Goal: Task Accomplishment & Management: Manage account settings

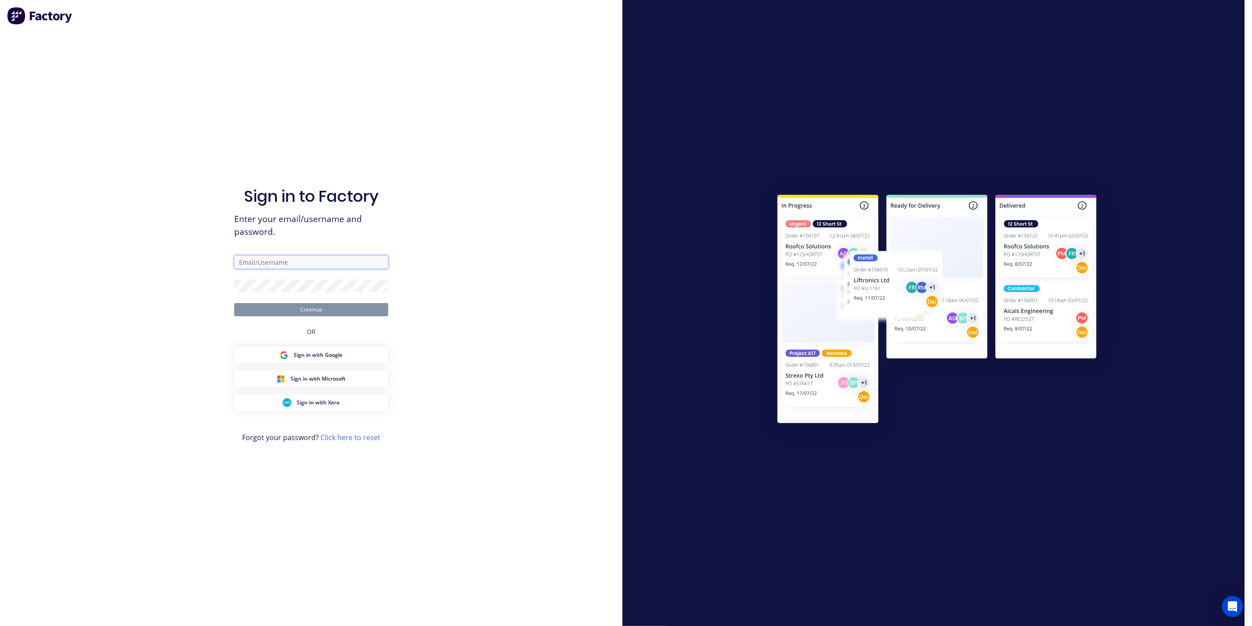
click at [267, 262] on input "text" at bounding box center [311, 261] width 154 height 13
type input "[EMAIL_ADDRESS][DOMAIN_NAME]"
click at [234, 303] on button "Continue" at bounding box center [311, 309] width 154 height 13
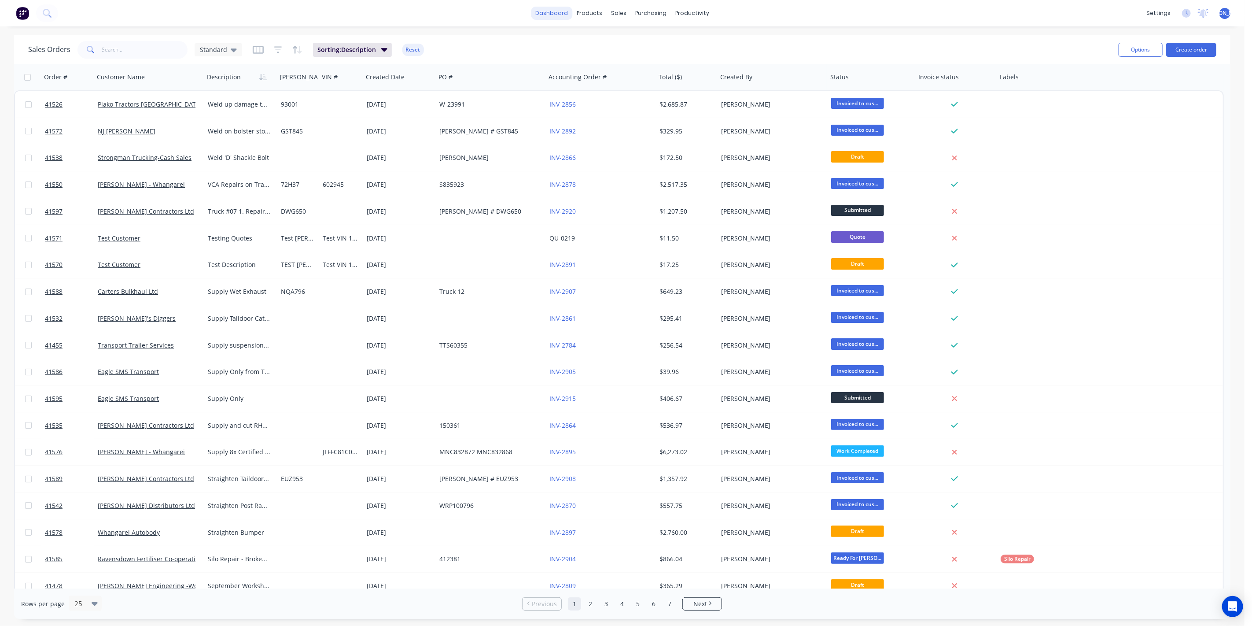
click at [569, 14] on link "dashboard" at bounding box center [551, 13] width 41 height 13
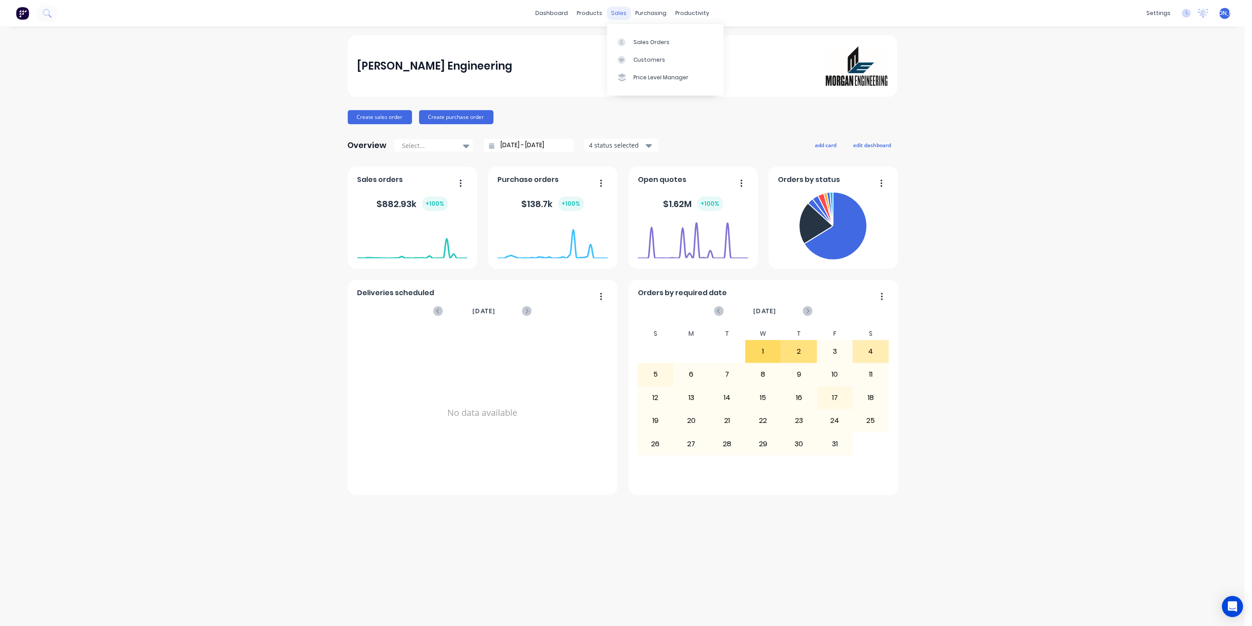
click at [623, 12] on div "sales" at bounding box center [619, 13] width 24 height 13
click at [680, 44] on link "Sales Orders" at bounding box center [665, 42] width 117 height 18
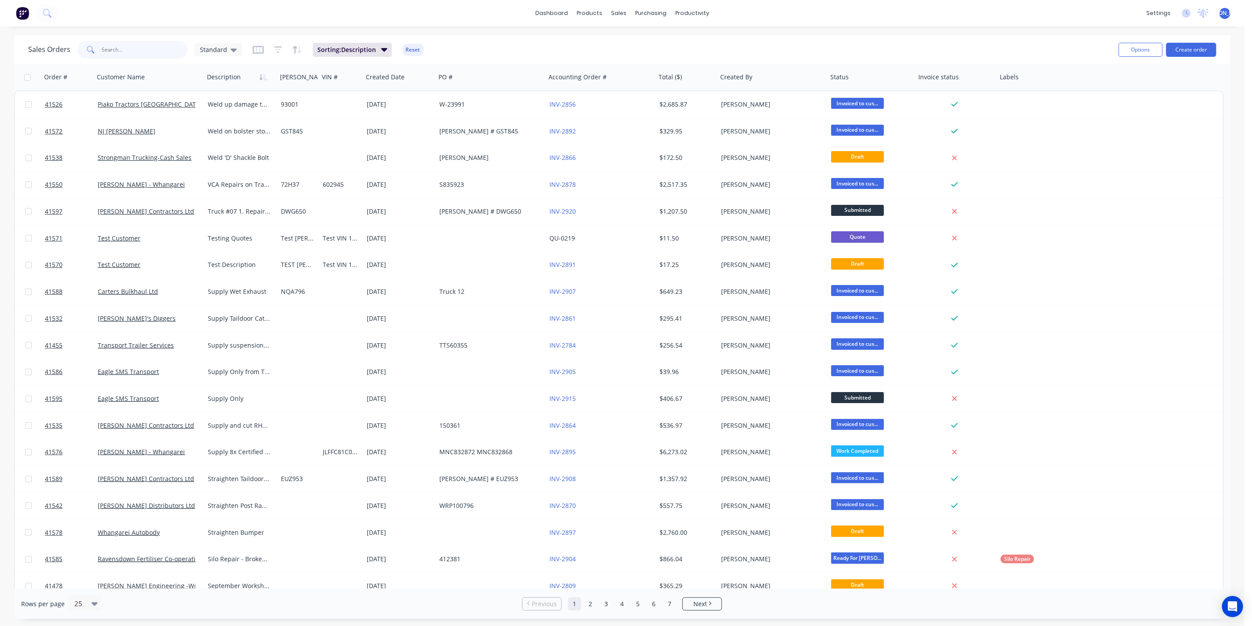
click at [123, 48] on input "text" at bounding box center [145, 50] width 86 height 18
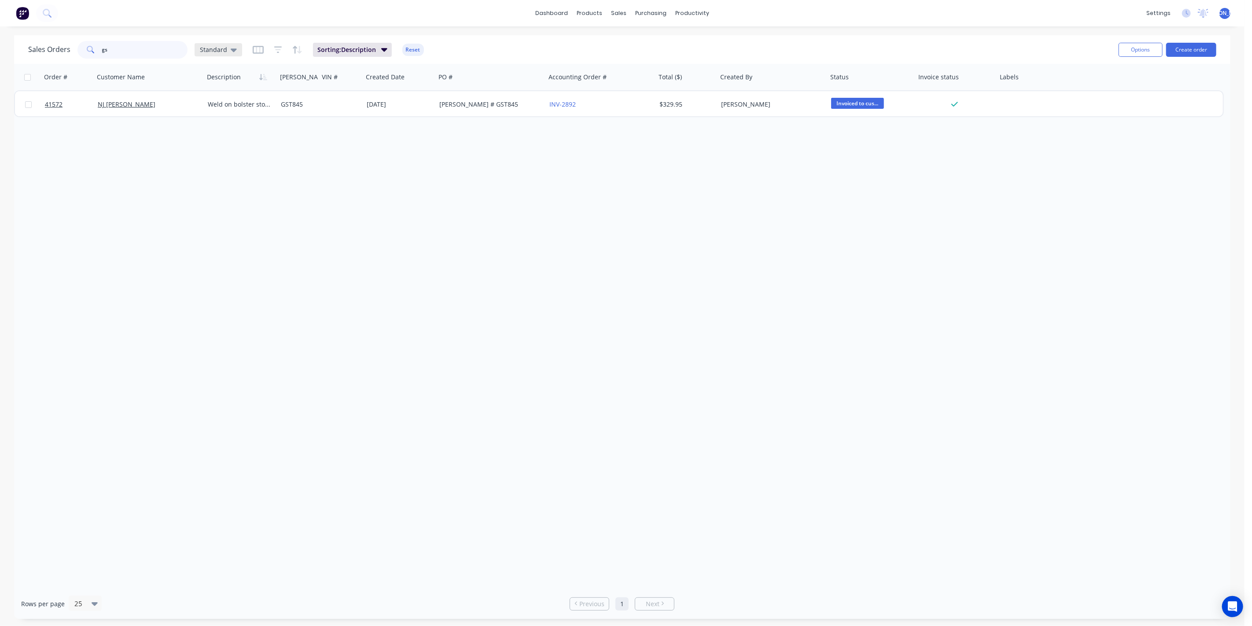
type input "g"
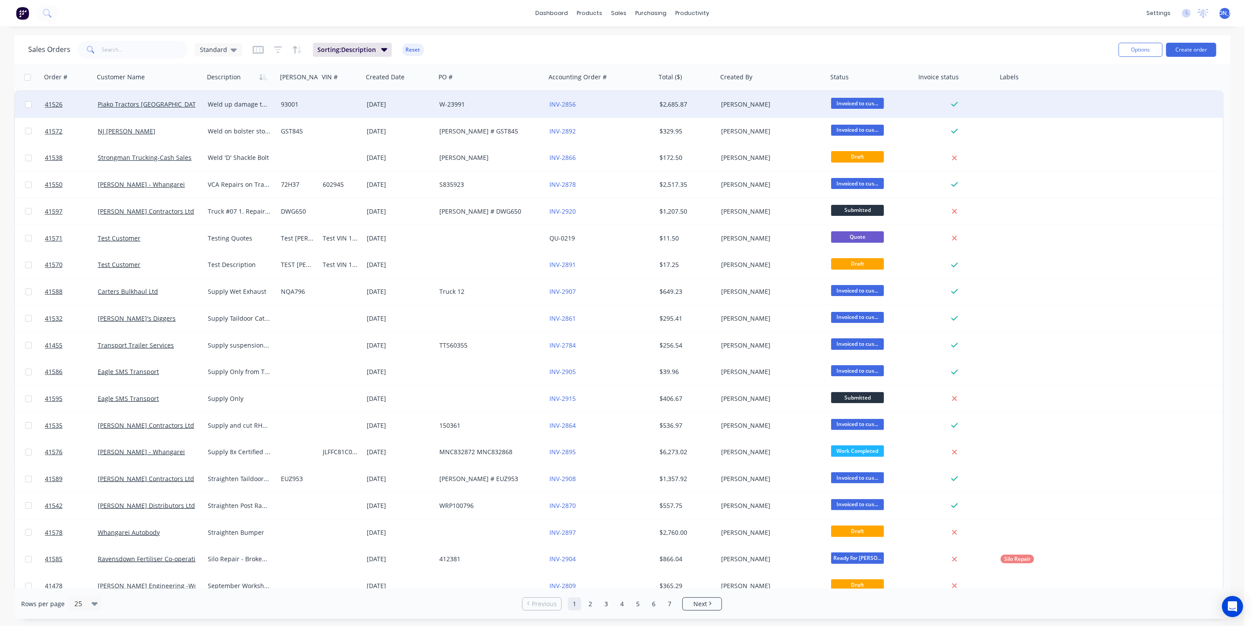
click at [181, 108] on div "Piako Tractors [GEOGRAPHIC_DATA]" at bounding box center [147, 104] width 98 height 9
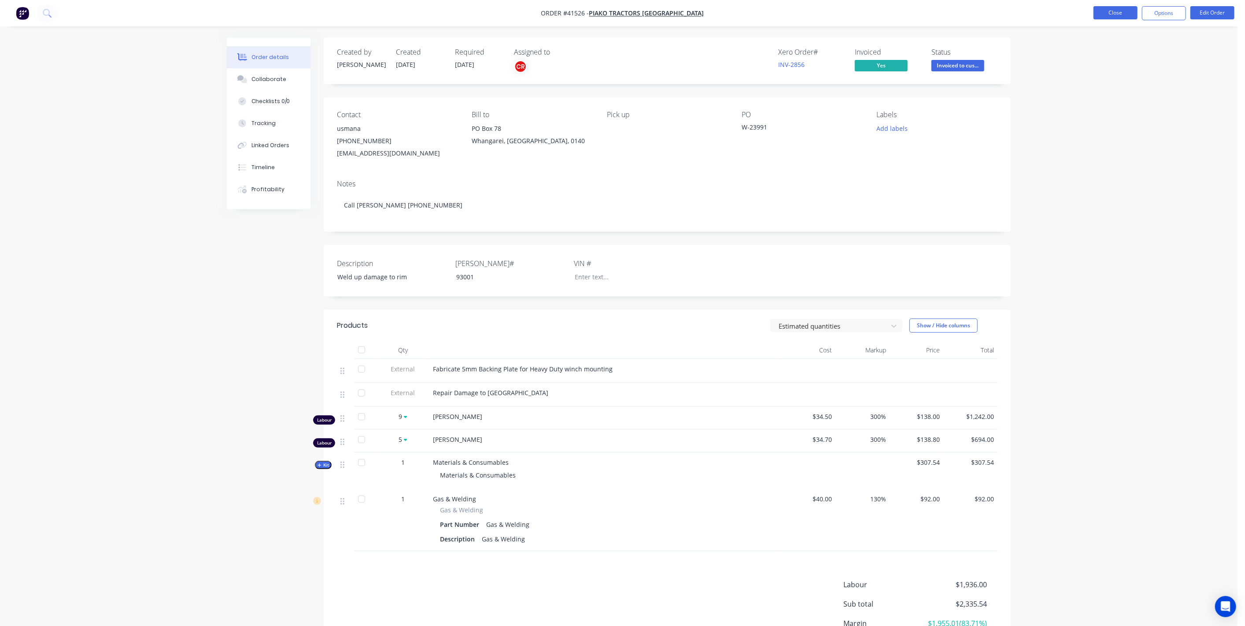
click at [1116, 15] on button "Close" at bounding box center [1115, 12] width 44 height 13
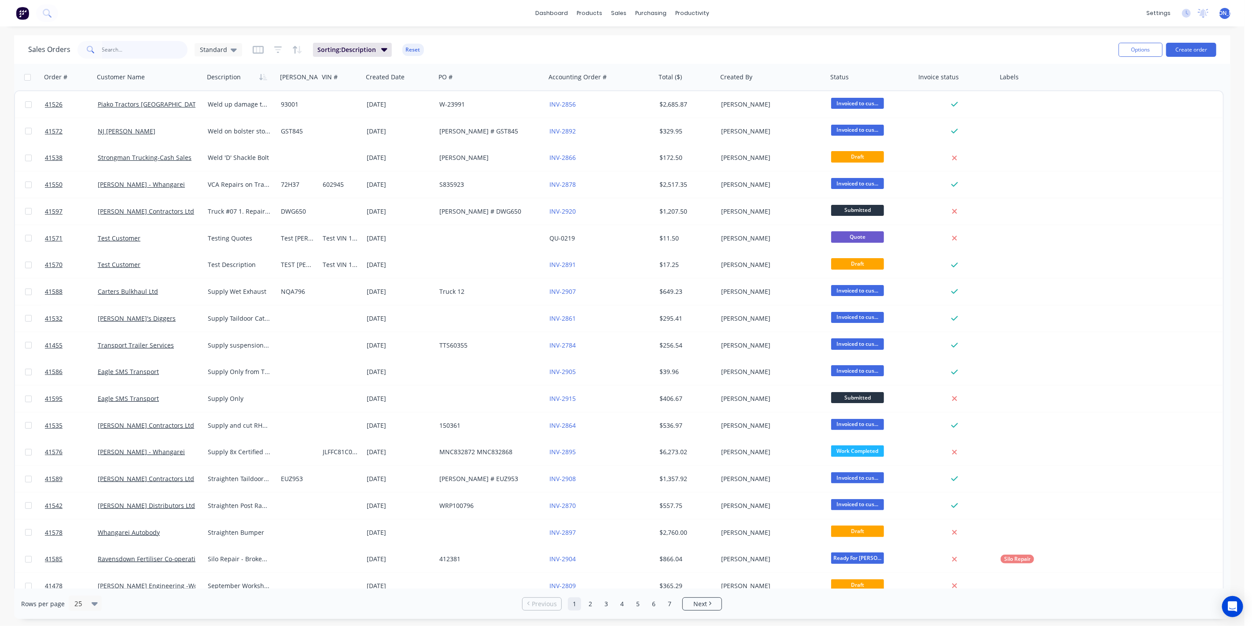
click at [115, 49] on input "text" at bounding box center [145, 50] width 86 height 18
type input "frost"
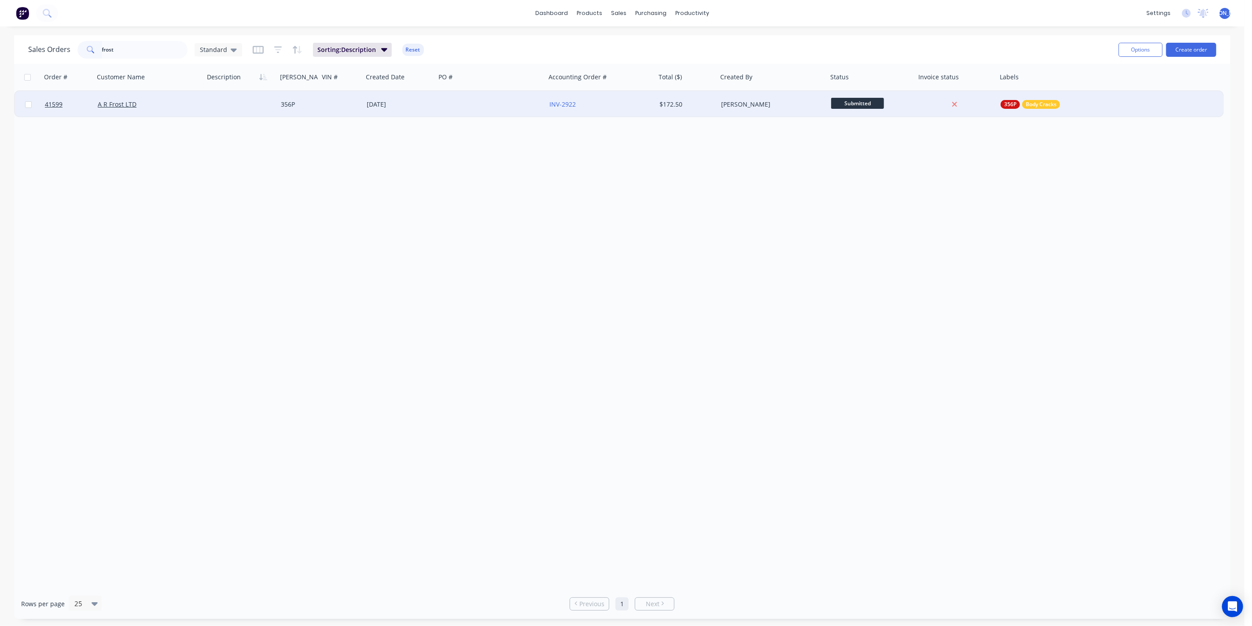
click at [152, 106] on div "A R Frost LTD" at bounding box center [147, 104] width 98 height 9
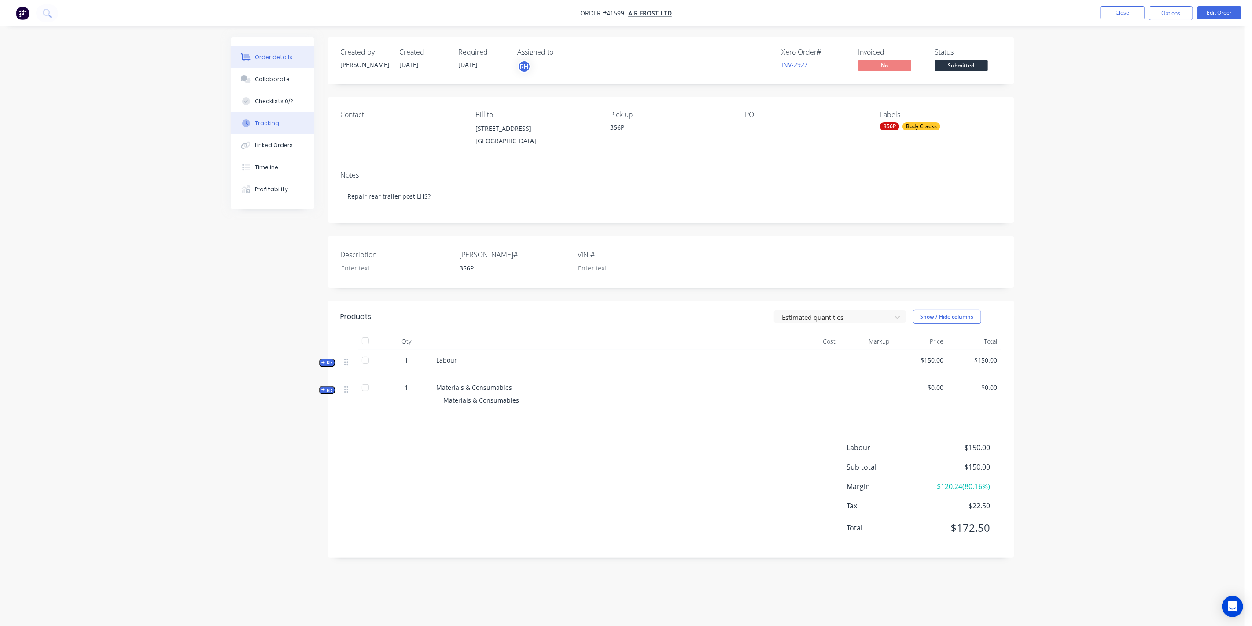
click at [289, 120] on button "Tracking" at bounding box center [273, 123] width 84 height 22
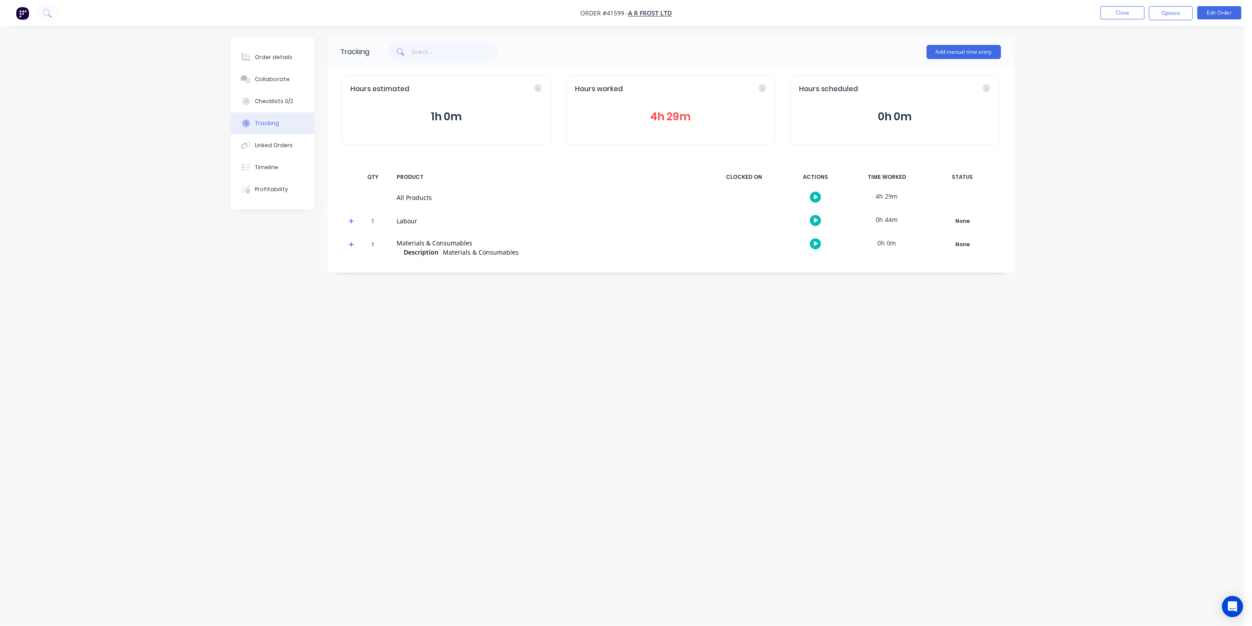
click at [817, 218] on icon "button" at bounding box center [816, 221] width 4 height 6
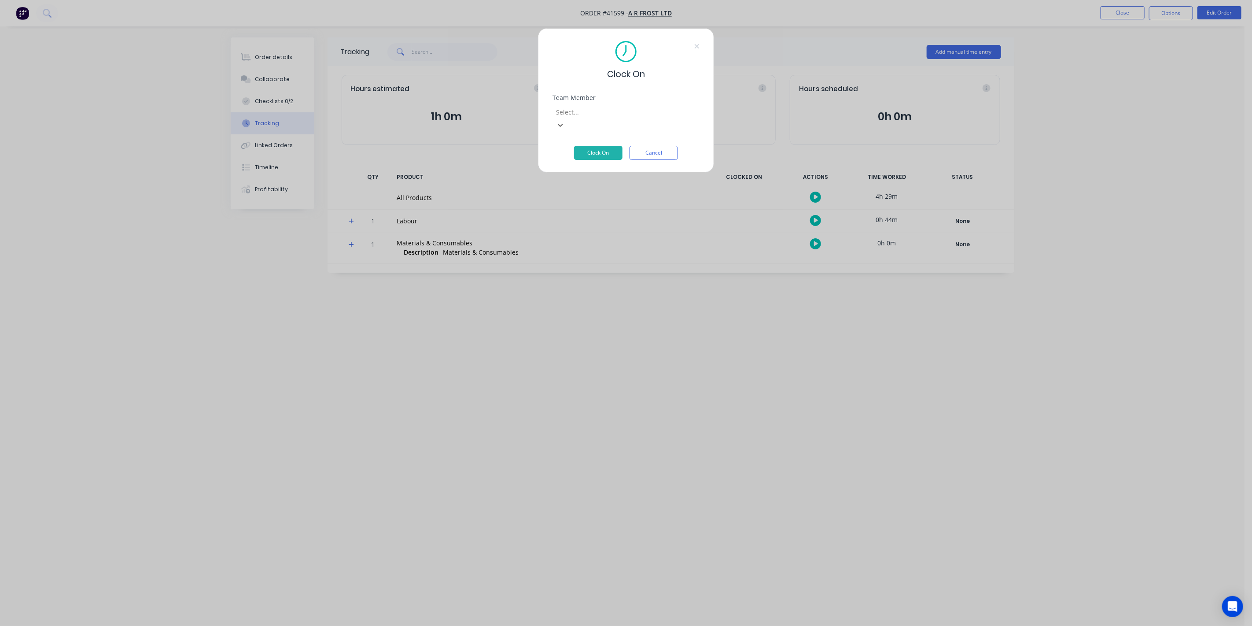
click at [599, 146] on button "Clock On" at bounding box center [598, 153] width 48 height 14
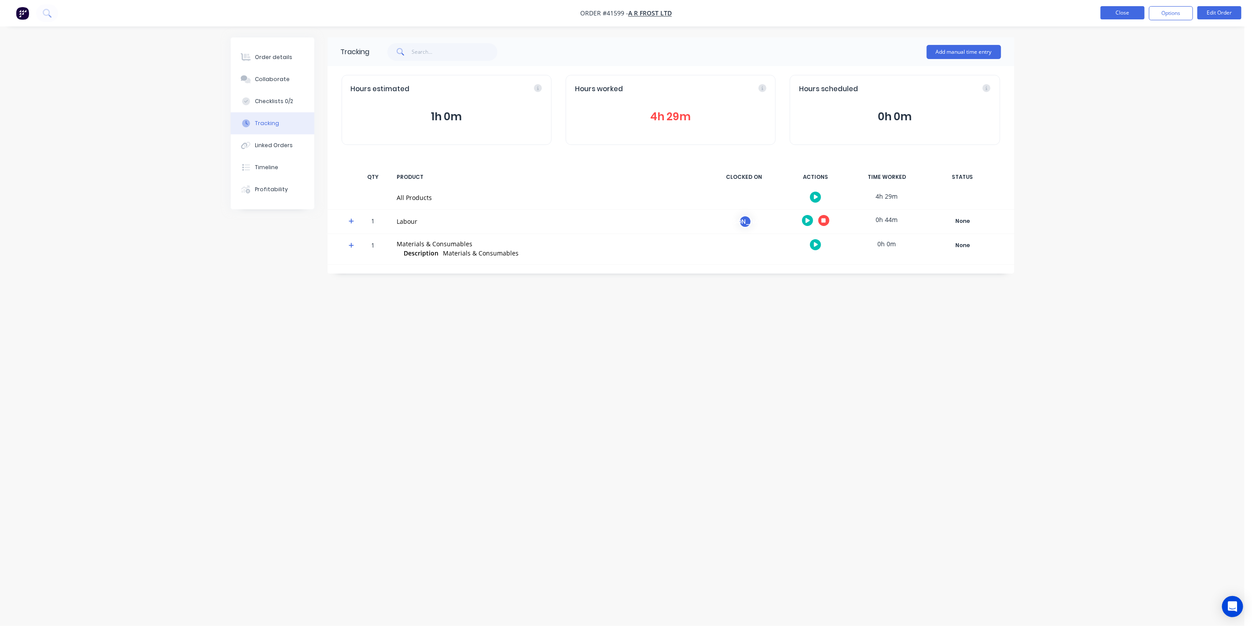
click at [1123, 15] on button "Close" at bounding box center [1123, 12] width 44 height 13
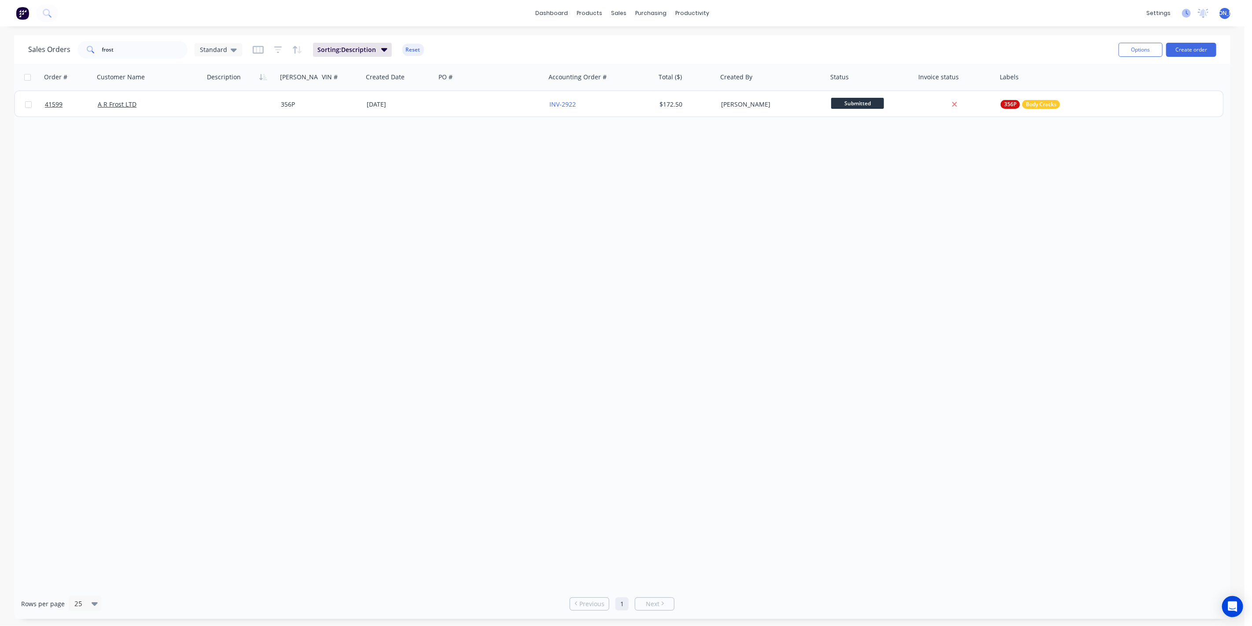
click at [1189, 14] on icon at bounding box center [1187, 13] width 3 height 4
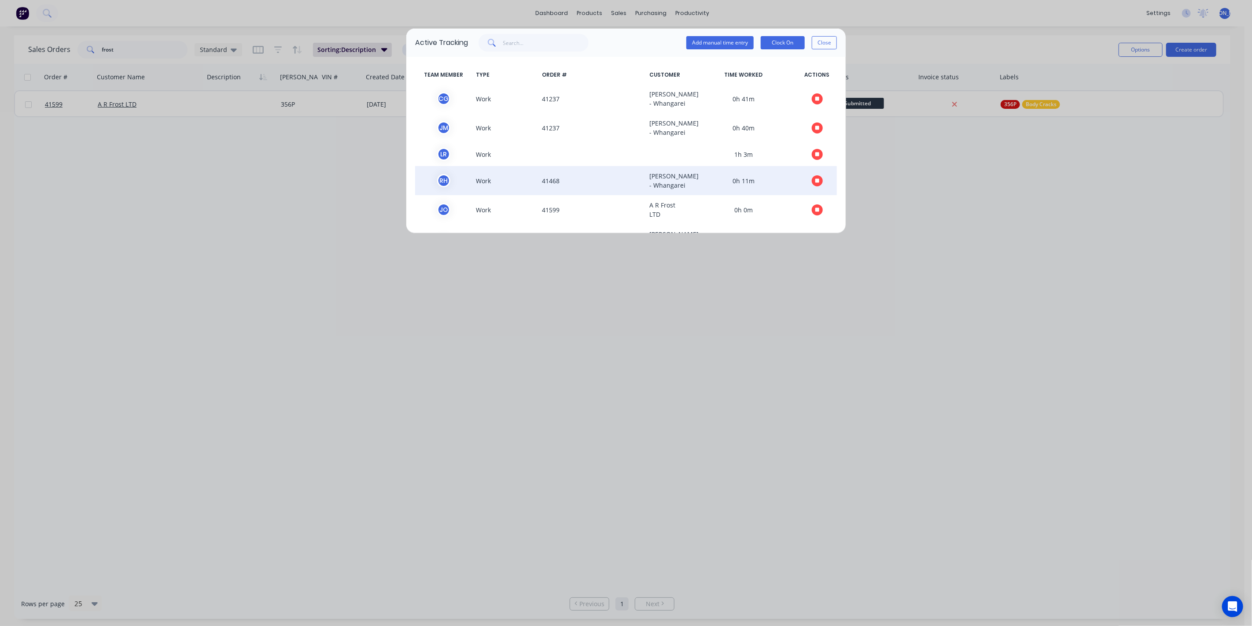
scroll to position [66, 0]
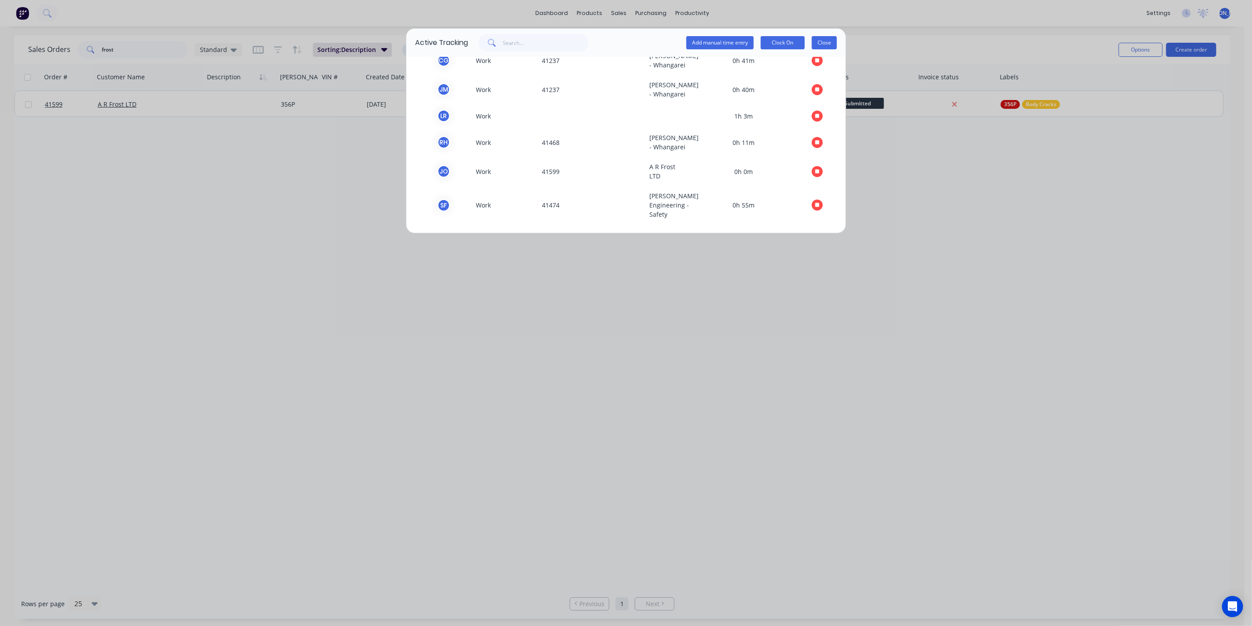
click at [825, 41] on button "Close" at bounding box center [824, 42] width 25 height 13
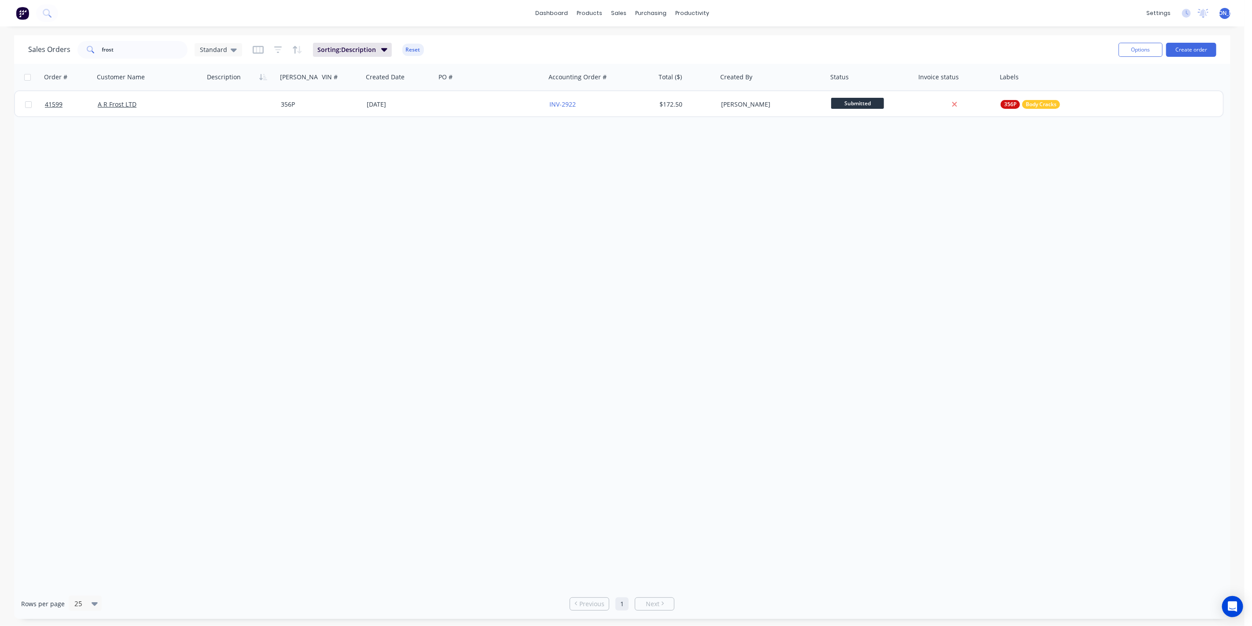
drag, startPoint x: 215, startPoint y: 236, endPoint x: 214, endPoint y: 229, distance: 7.2
click at [215, 232] on div "Order # Customer Name Description [PERSON_NAME]# VIN # Created Date PO # Accoun…" at bounding box center [622, 326] width 1217 height 525
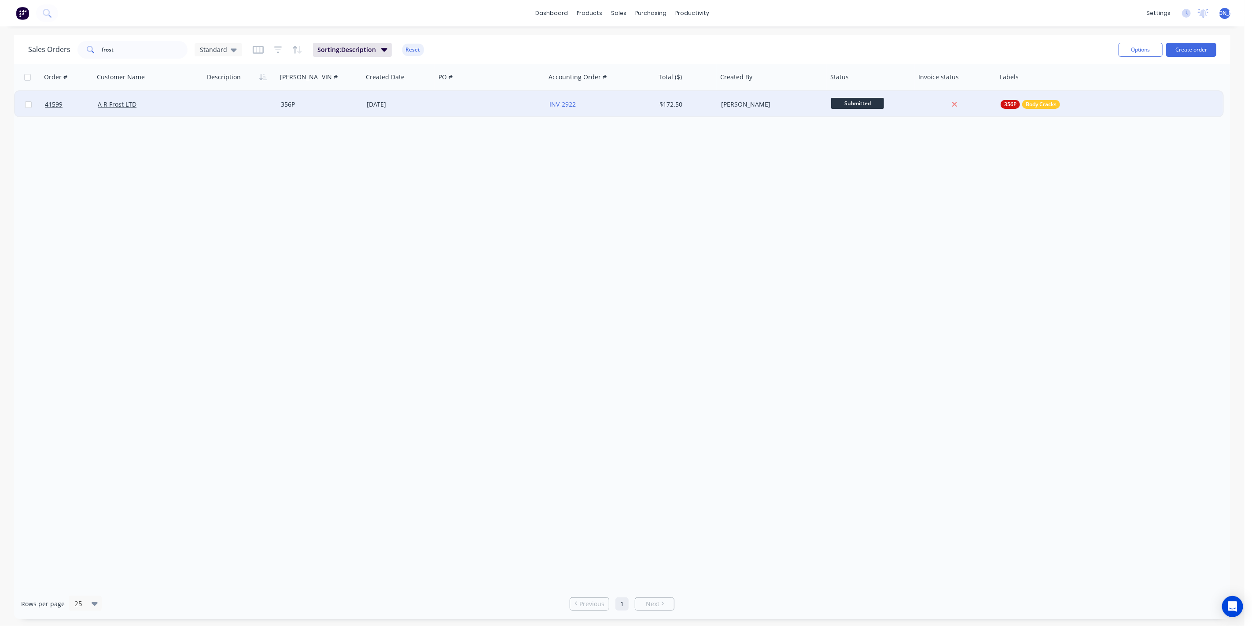
click at [134, 108] on div "A R Frost LTD" at bounding box center [149, 104] width 110 height 26
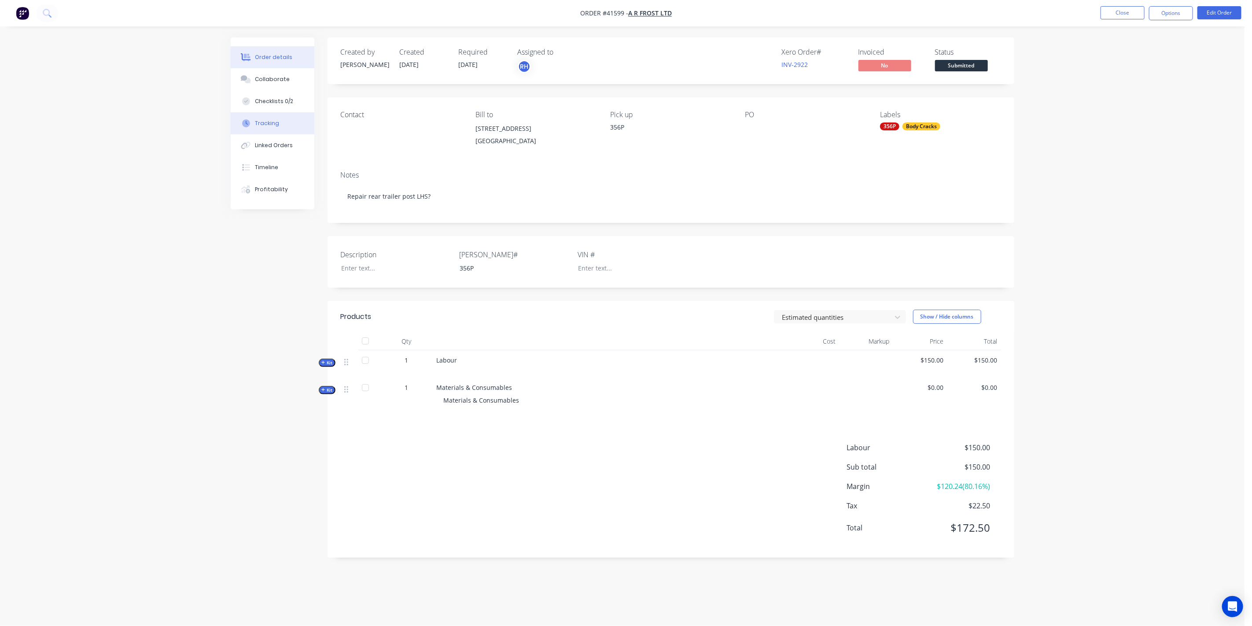
click at [258, 118] on button "Tracking" at bounding box center [273, 123] width 84 height 22
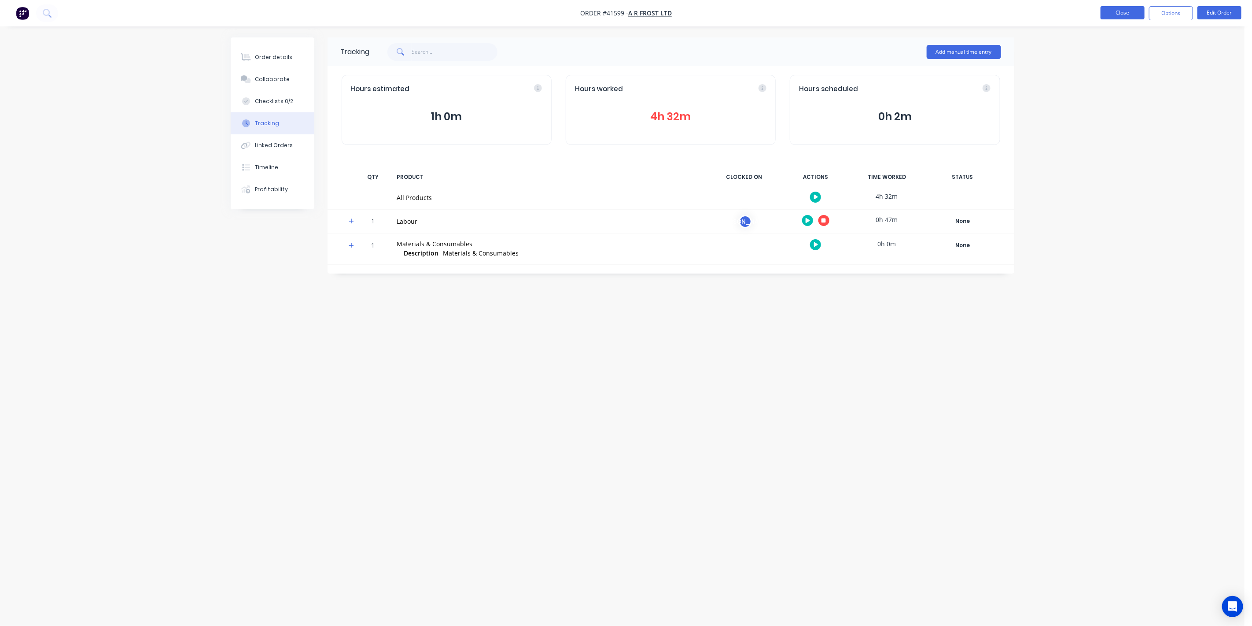
click at [1131, 14] on button "Close" at bounding box center [1123, 12] width 44 height 13
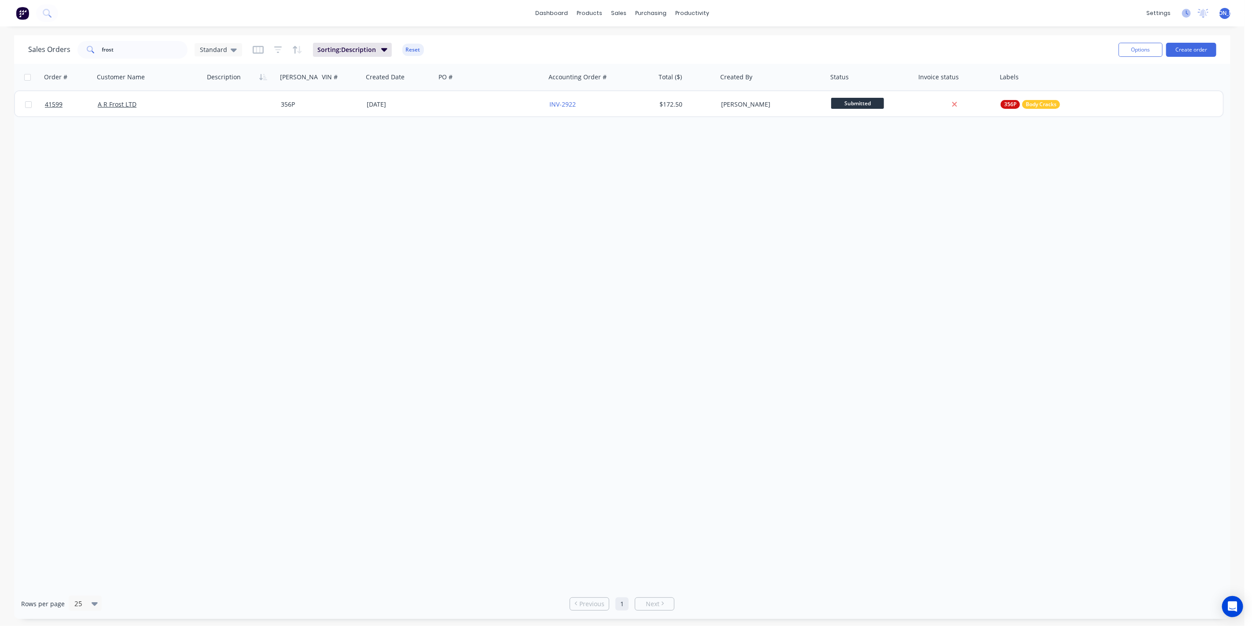
click at [1185, 12] on icon at bounding box center [1186, 13] width 9 height 9
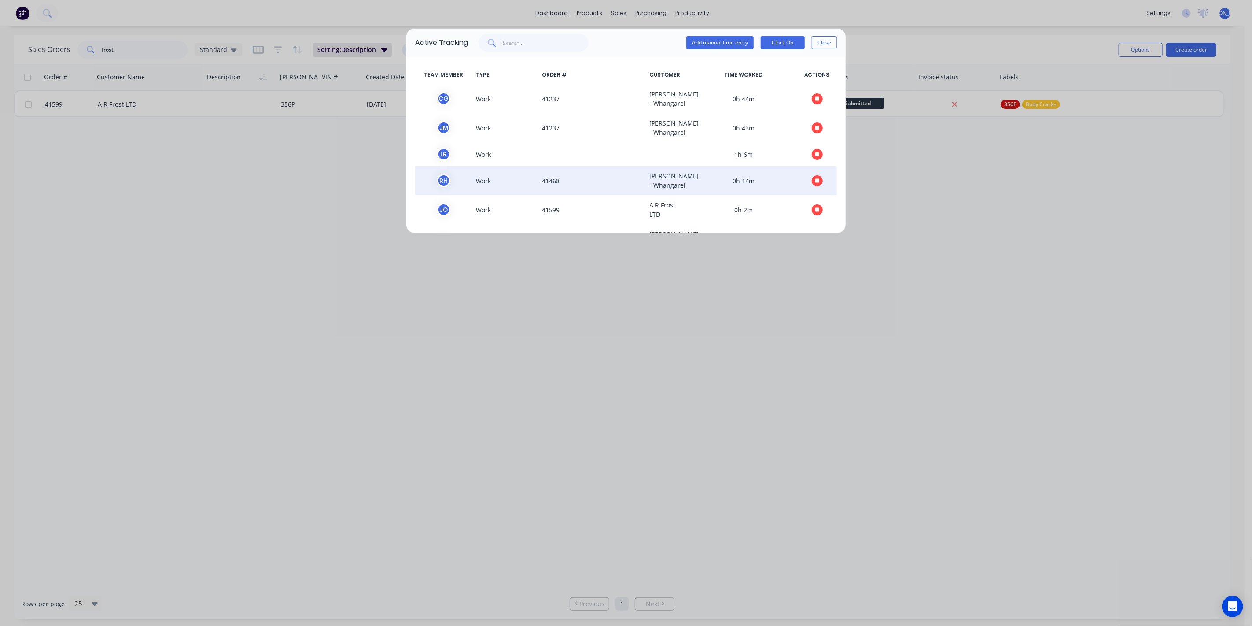
scroll to position [66, 0]
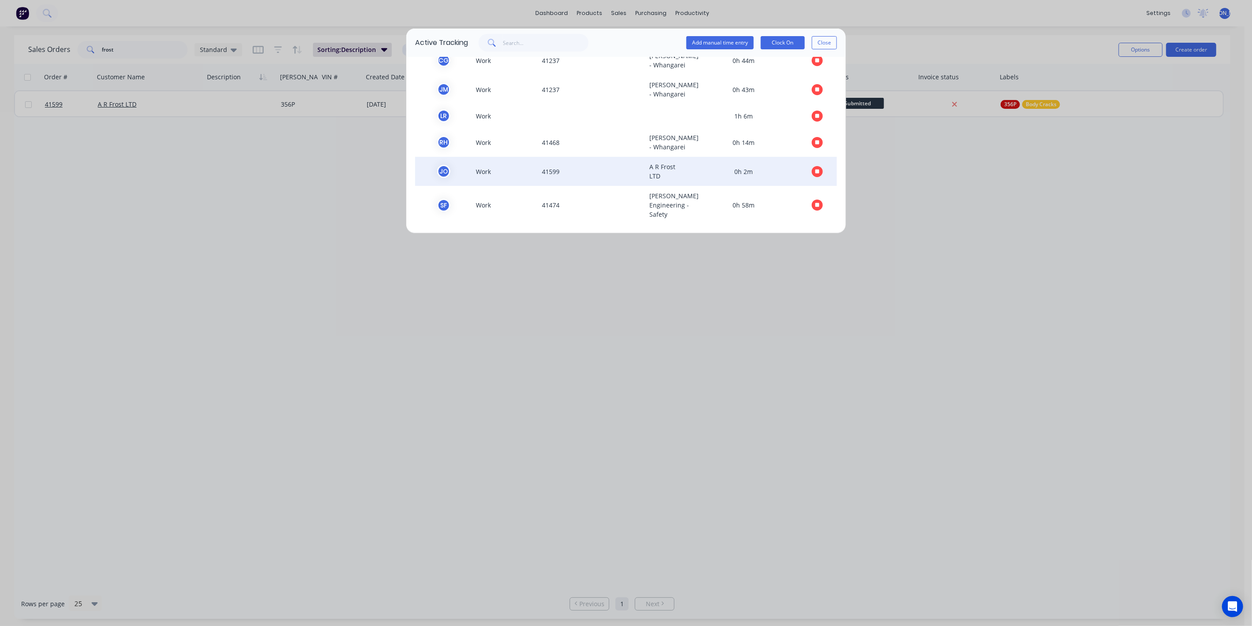
click at [813, 173] on button "button" at bounding box center [817, 171] width 11 height 11
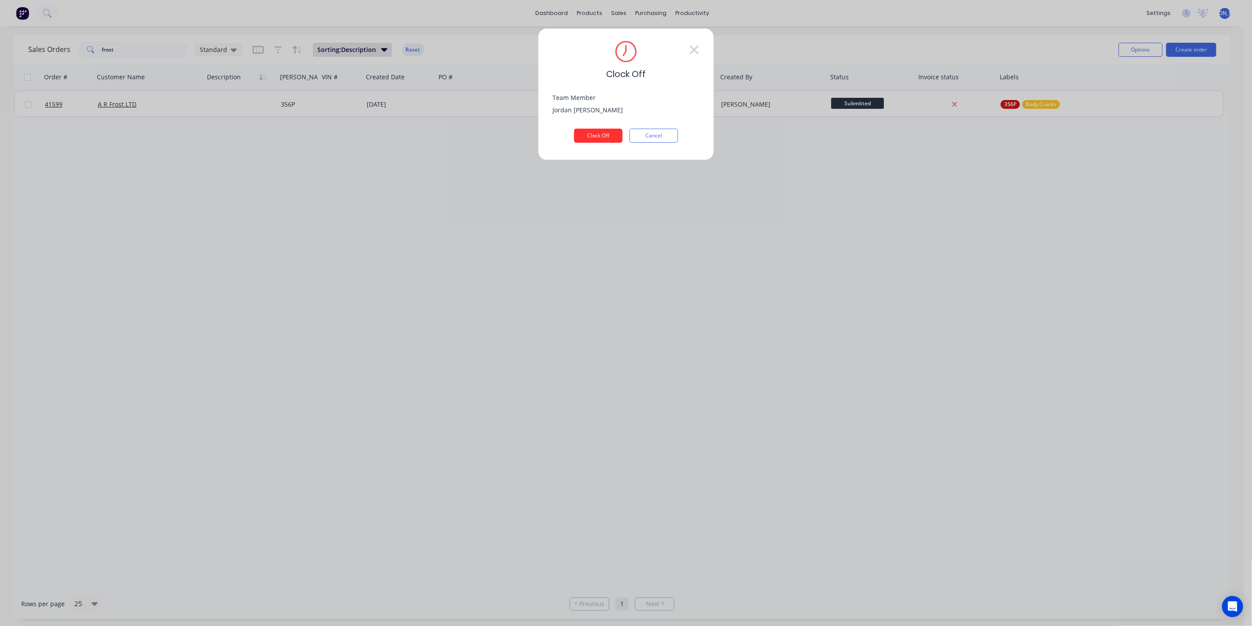
click at [586, 129] on button "Clock Off" at bounding box center [598, 136] width 48 height 14
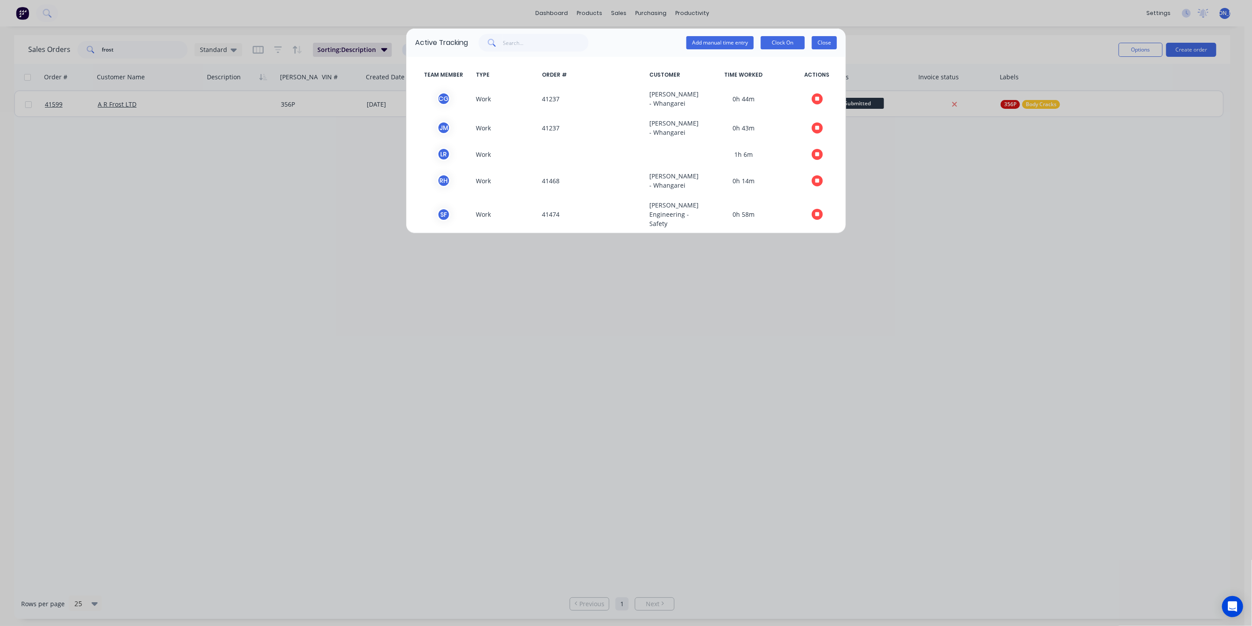
click at [831, 43] on button "Close" at bounding box center [824, 42] width 25 height 13
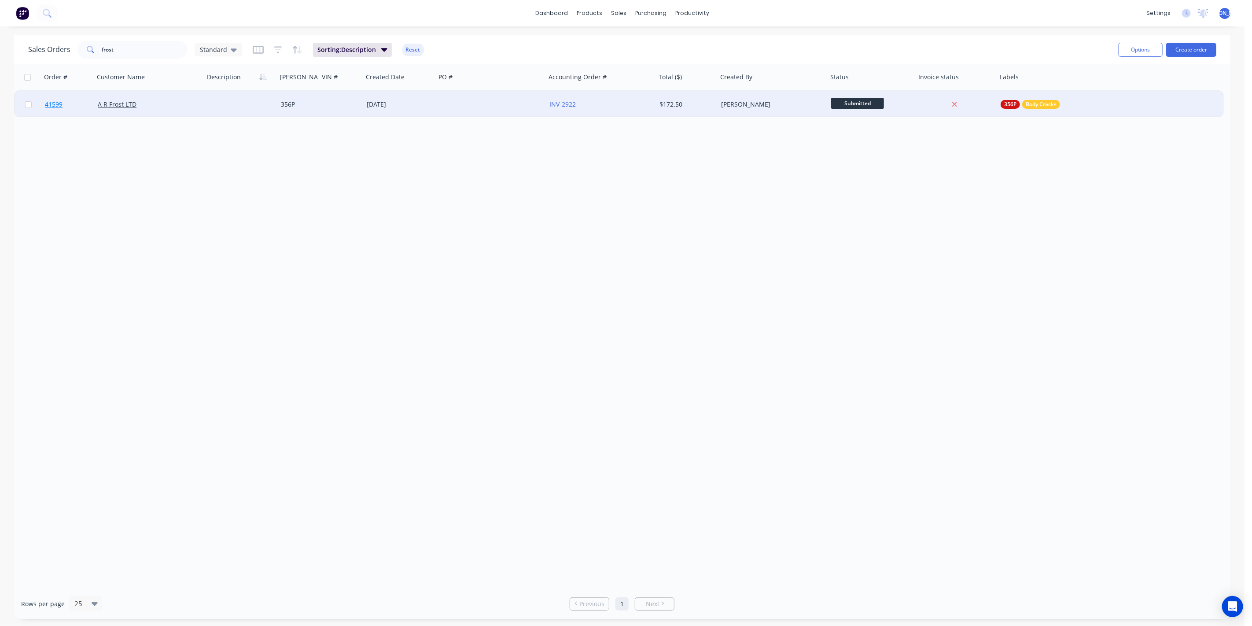
click at [84, 113] on link "41599" at bounding box center [71, 104] width 53 height 26
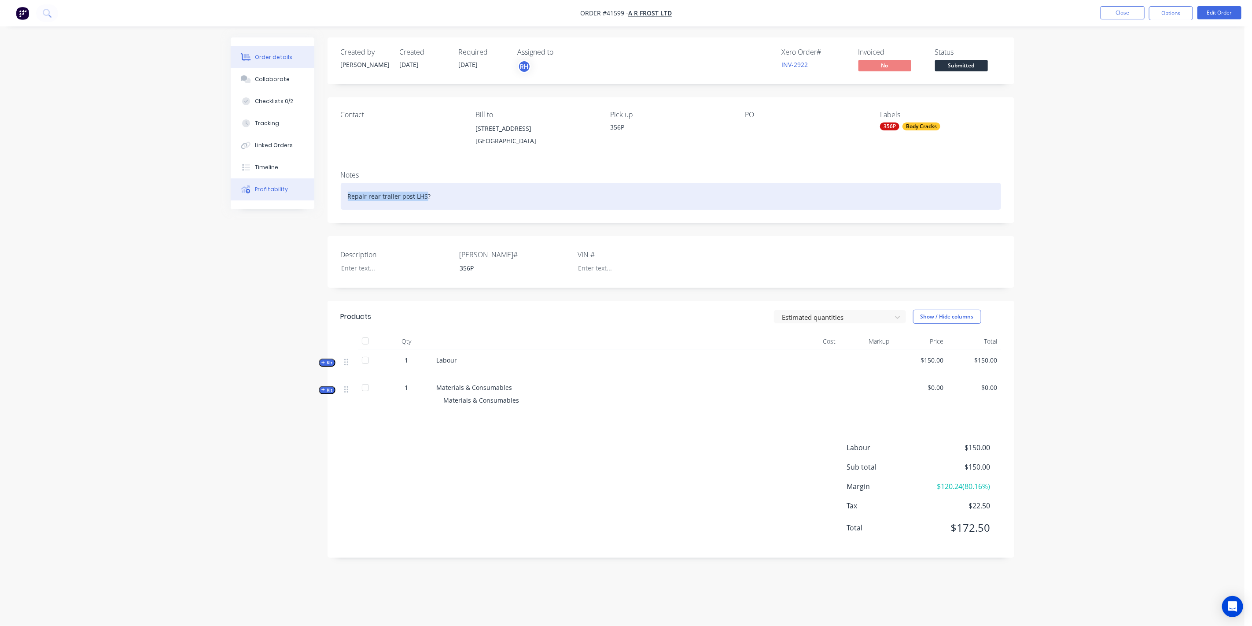
drag, startPoint x: 425, startPoint y: 194, endPoint x: 301, endPoint y: 196, distance: 124.2
click at [302, 196] on div "Order details Collaborate Checklists 0/2 Tracking Linked Orders Timeline Profit…" at bounding box center [623, 303] width 802 height 533
copy div "Repair rear trailer post LHS"
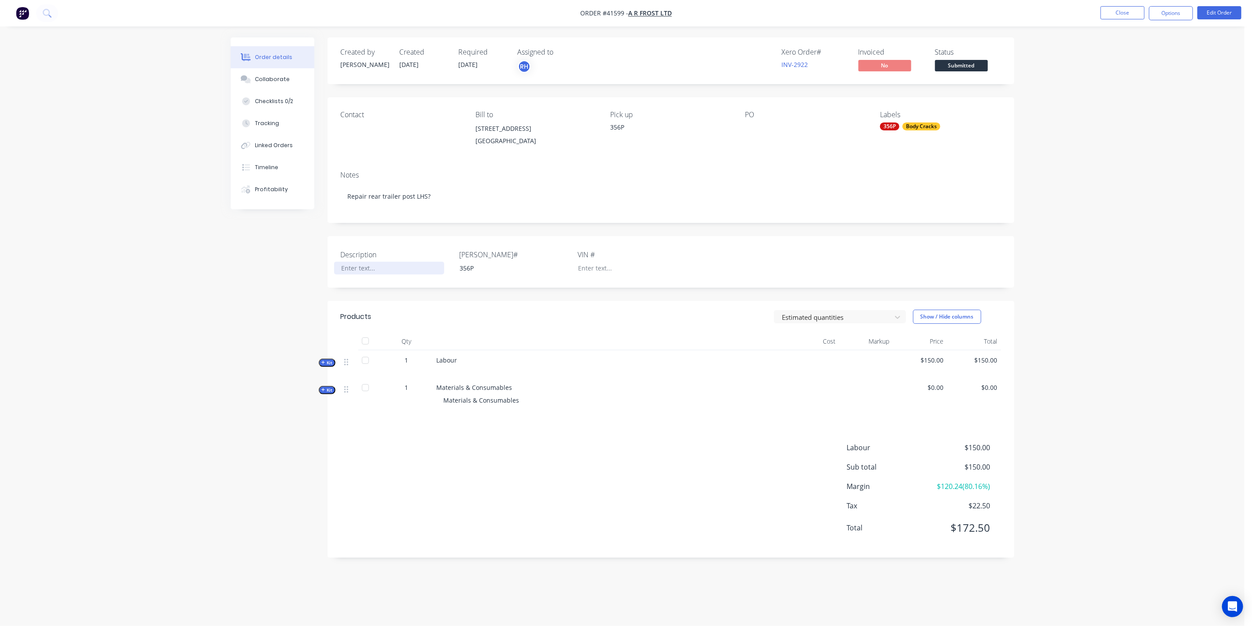
click at [376, 270] on div at bounding box center [389, 268] width 110 height 13
paste div
click at [247, 296] on div "Created by [PERSON_NAME] Created [DATE] Required [DATE] Assigned to RH Xero Ord…" at bounding box center [623, 303] width 784 height 533
click at [294, 79] on button "Collaborate" at bounding box center [273, 79] width 84 height 22
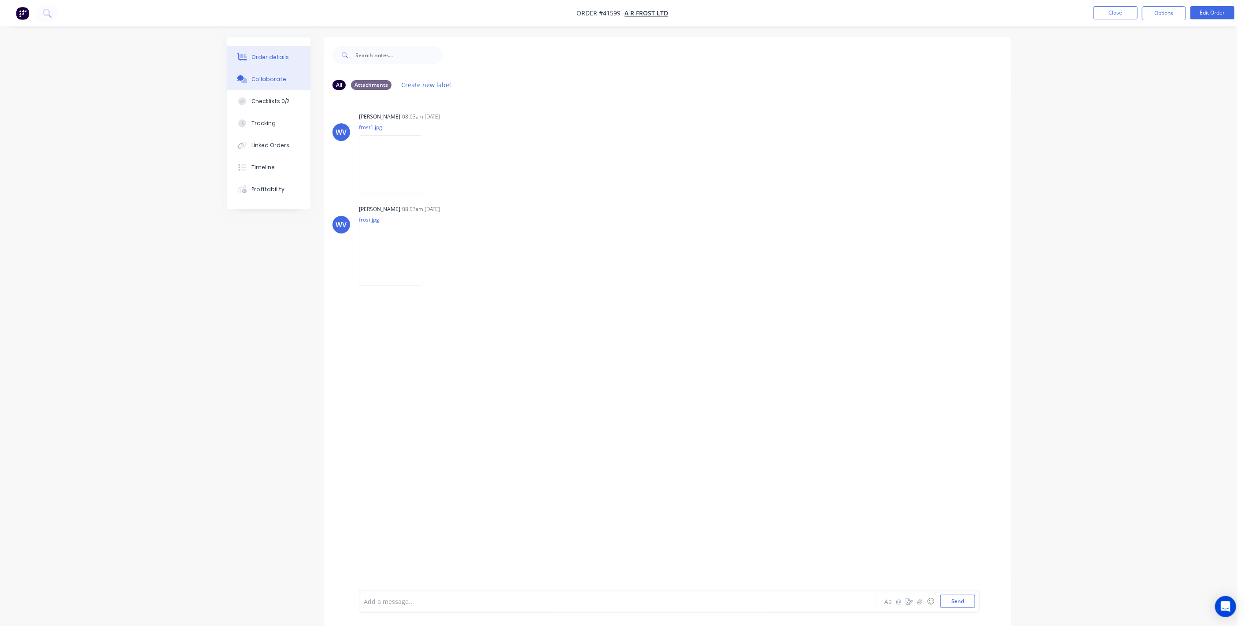
click at [268, 57] on div "Order details" at bounding box center [269, 57] width 37 height 8
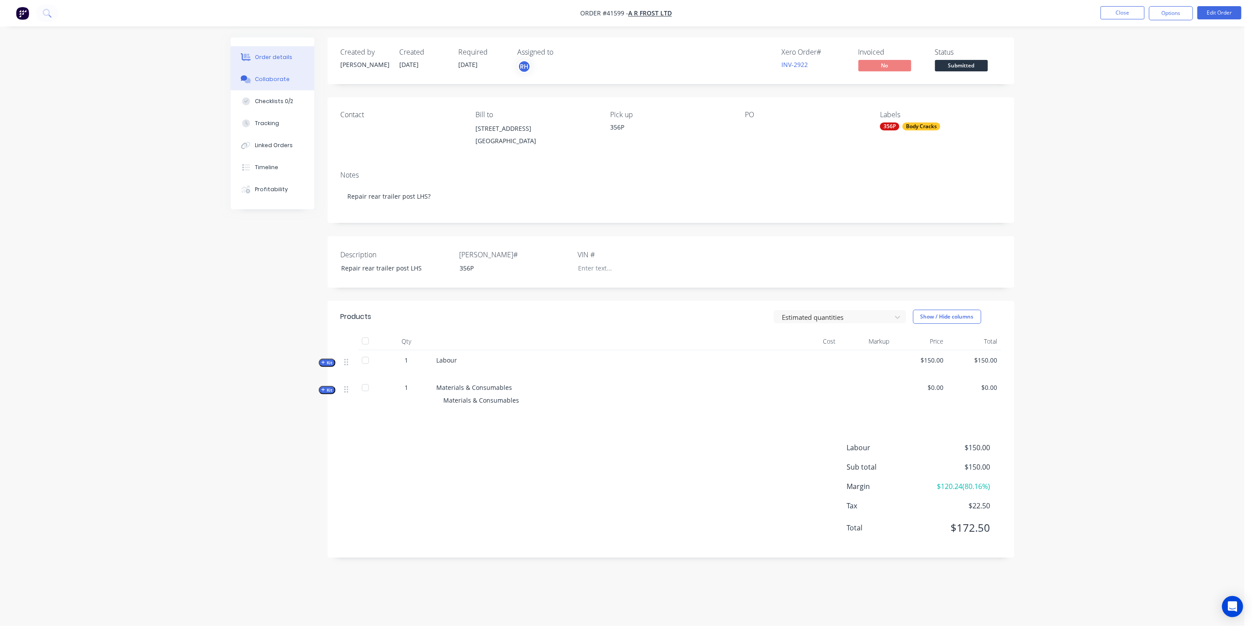
click at [274, 80] on div "Collaborate" at bounding box center [272, 79] width 35 height 8
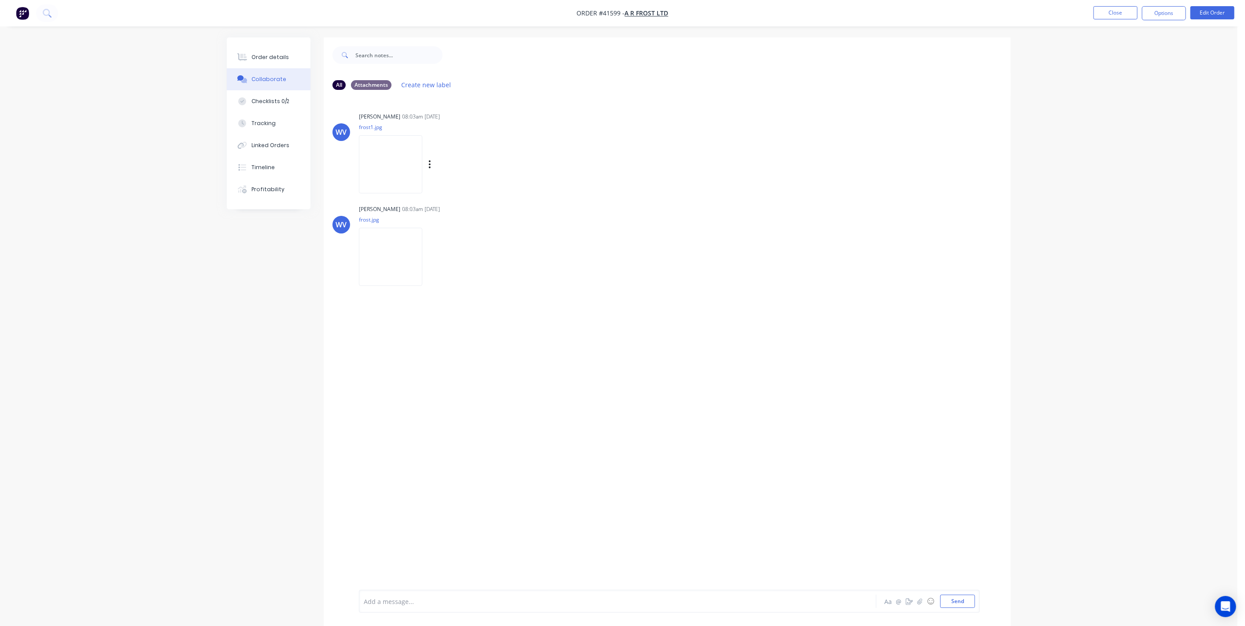
click at [394, 155] on img at bounding box center [390, 164] width 63 height 58
click at [397, 239] on img at bounding box center [390, 257] width 63 height 58
click at [264, 101] on div "Checklists 0/2" at bounding box center [270, 101] width 38 height 8
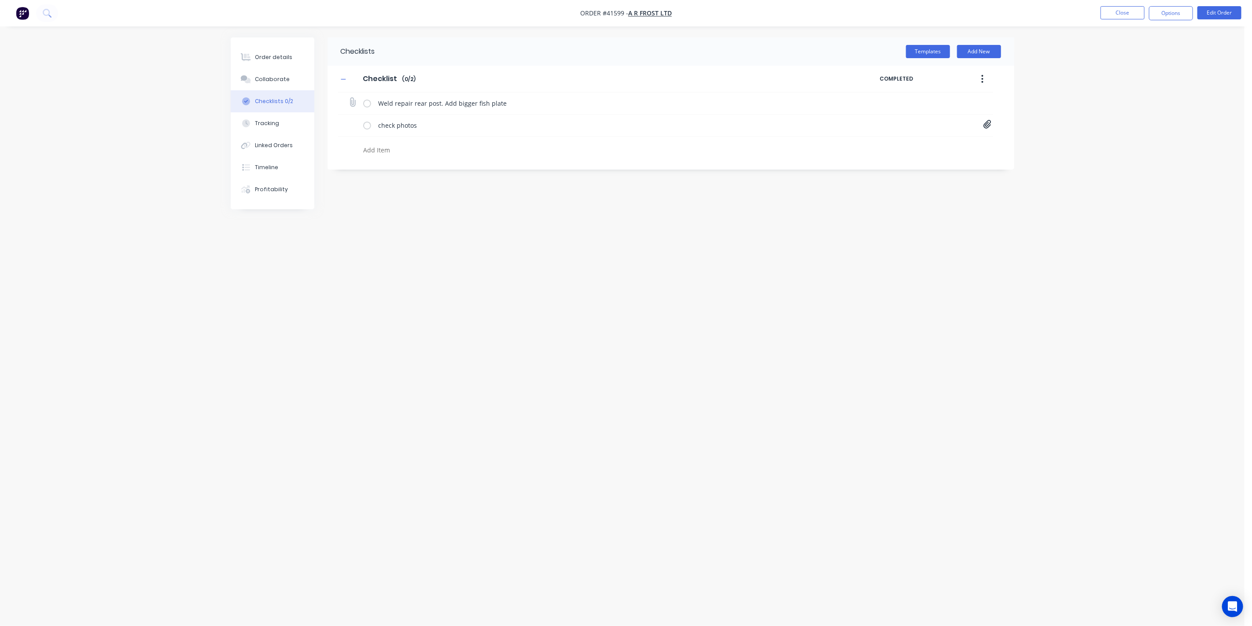
click at [365, 102] on label at bounding box center [367, 103] width 8 height 9
click at [0, 0] on input "checkbox" at bounding box center [0, 0] width 0 height 0
click at [369, 124] on label at bounding box center [367, 125] width 8 height 9
click at [0, 0] on input "checkbox" at bounding box center [0, 0] width 0 height 0
click at [448, 149] on textarea at bounding box center [572, 150] width 424 height 13
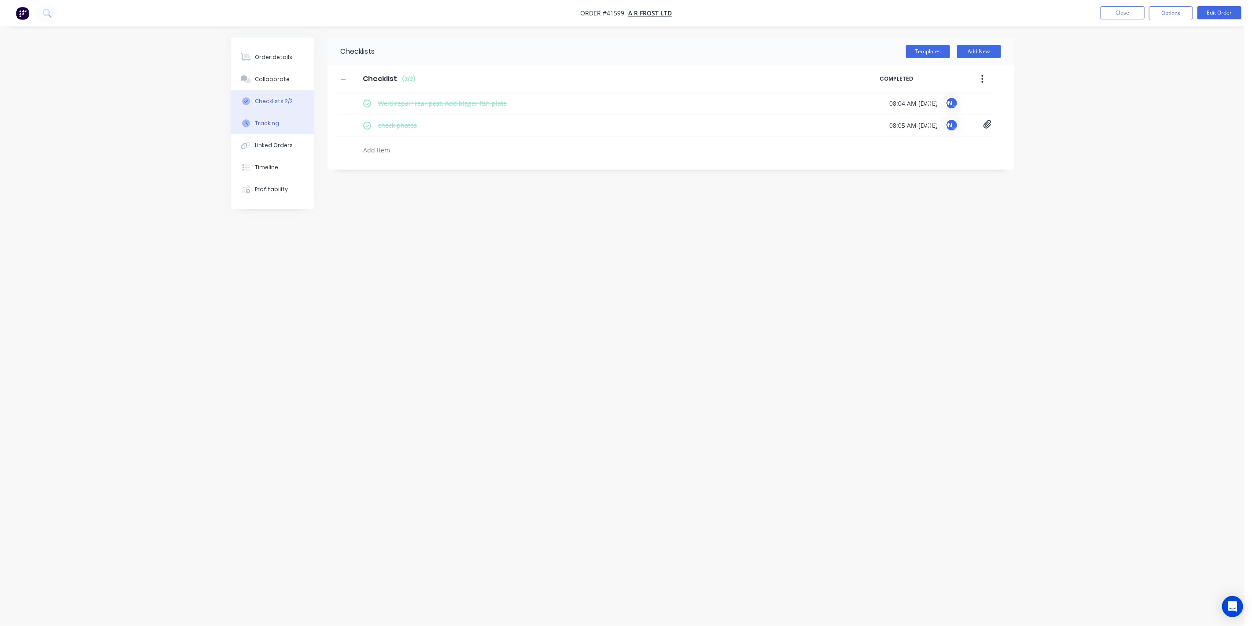
type textarea "x"
click at [287, 125] on button "Tracking" at bounding box center [273, 123] width 84 height 22
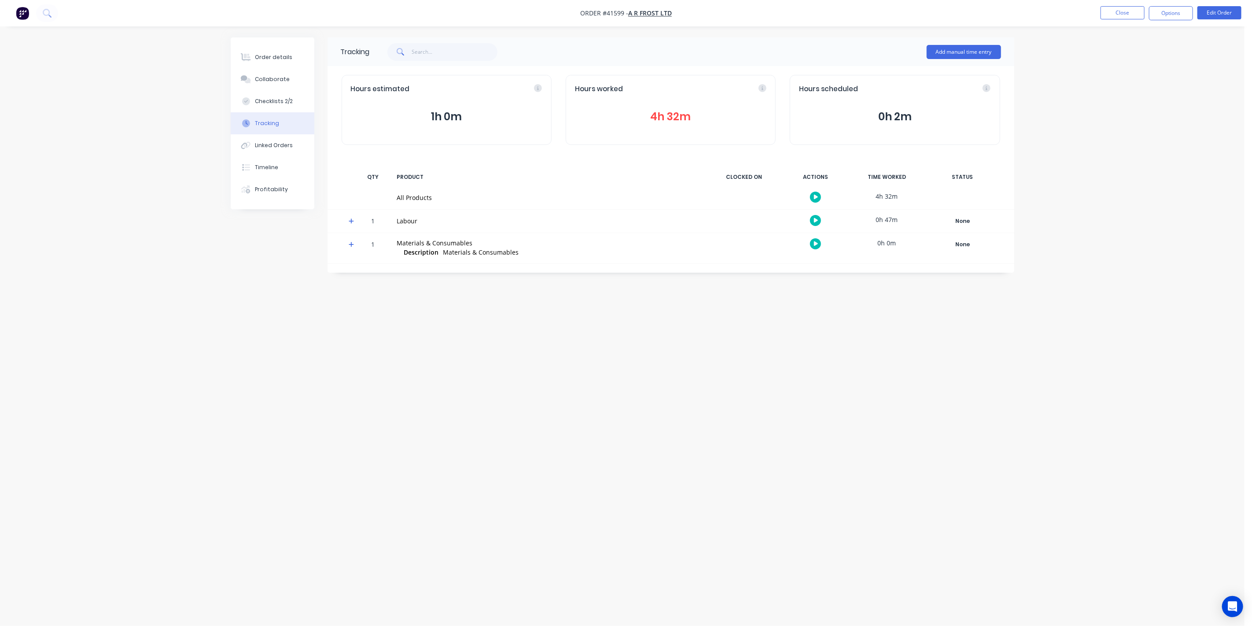
click at [690, 122] on button "4h 32m" at bounding box center [671, 116] width 192 height 17
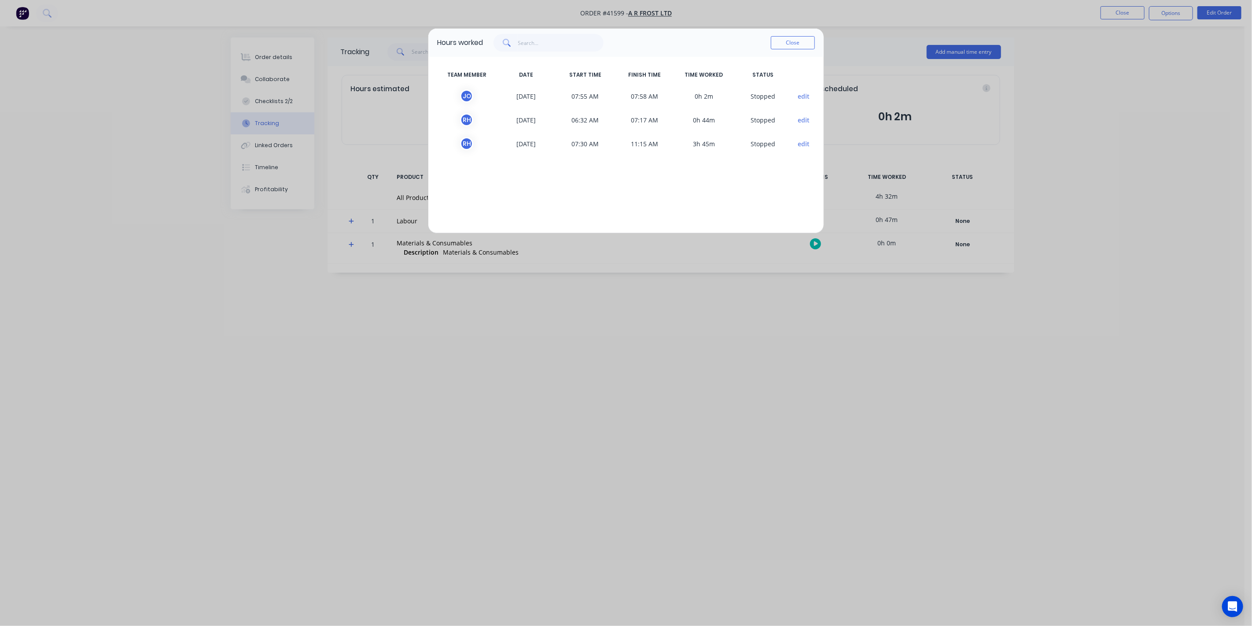
drag, startPoint x: 499, startPoint y: 114, endPoint x: 503, endPoint y: 128, distance: 15.1
click at [503, 128] on div "R H [DATE] 06:32 AM 07:17 AM 0h 44m S topped edit" at bounding box center [626, 120] width 378 height 24
click at [780, 41] on button "Close" at bounding box center [793, 42] width 44 height 13
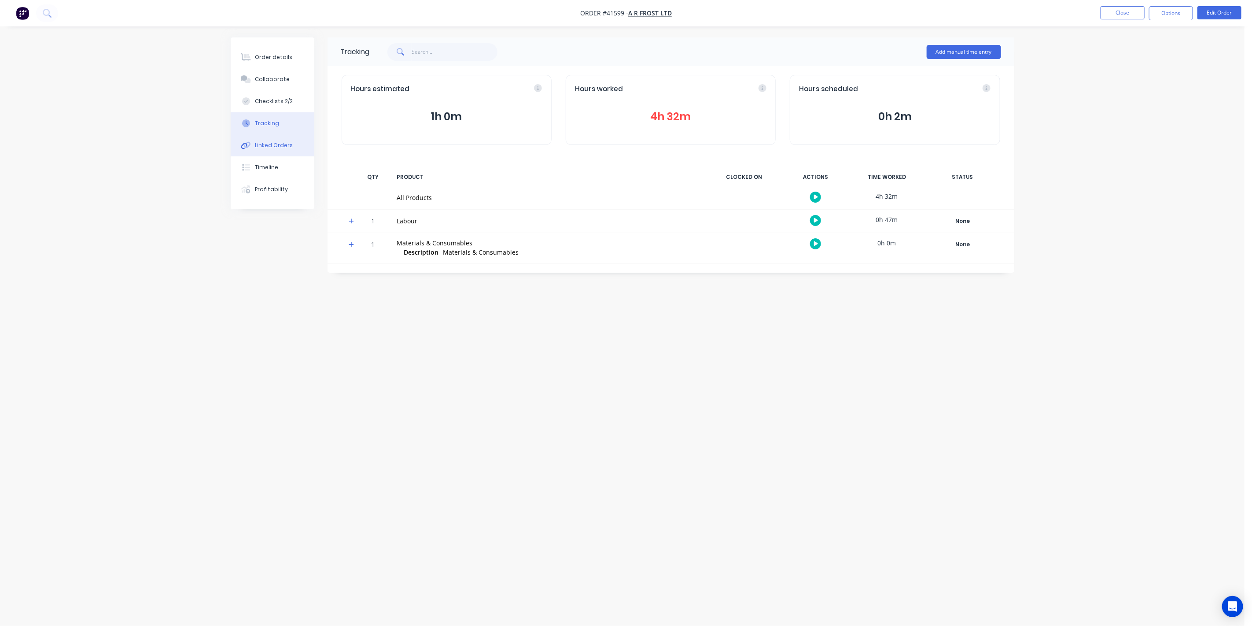
click at [301, 145] on button "Linked Orders" at bounding box center [273, 145] width 84 height 22
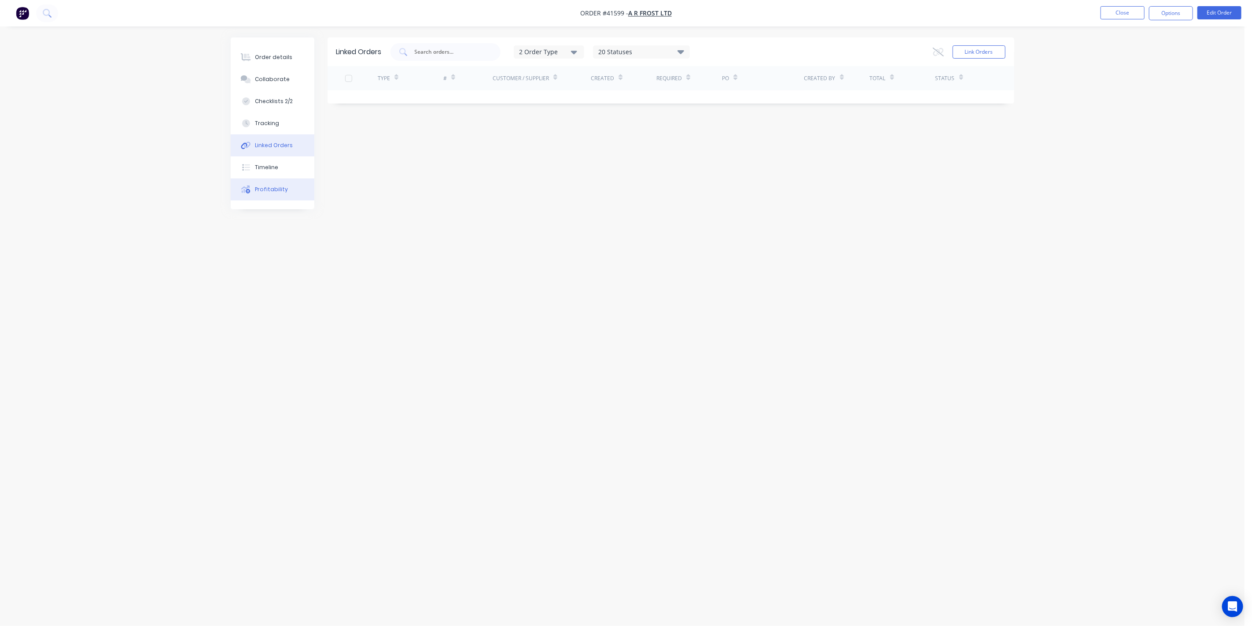
drag, startPoint x: 308, startPoint y: 172, endPoint x: 314, endPoint y: 191, distance: 19.7
click at [311, 184] on div "Order details Collaborate Checklists 2/2 Tracking Linked Orders Timeline Profit…" at bounding box center [273, 123] width 84 height 172
click at [279, 166] on button "Timeline" at bounding box center [273, 167] width 84 height 22
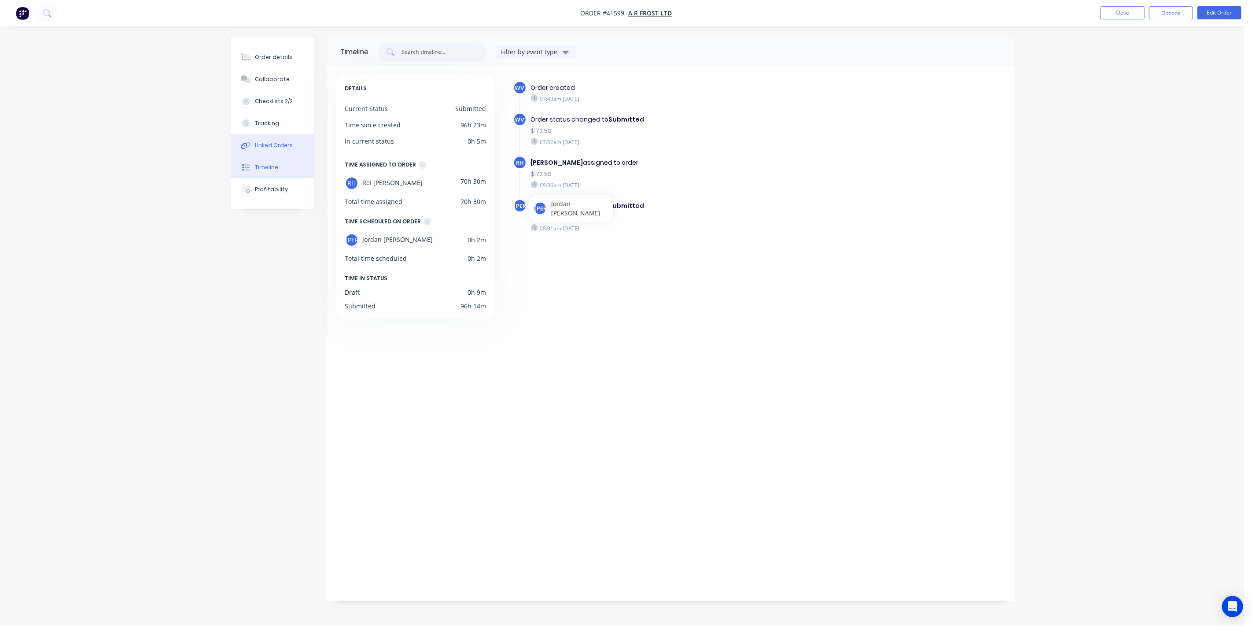
click at [266, 144] on div "Linked Orders" at bounding box center [274, 145] width 38 height 8
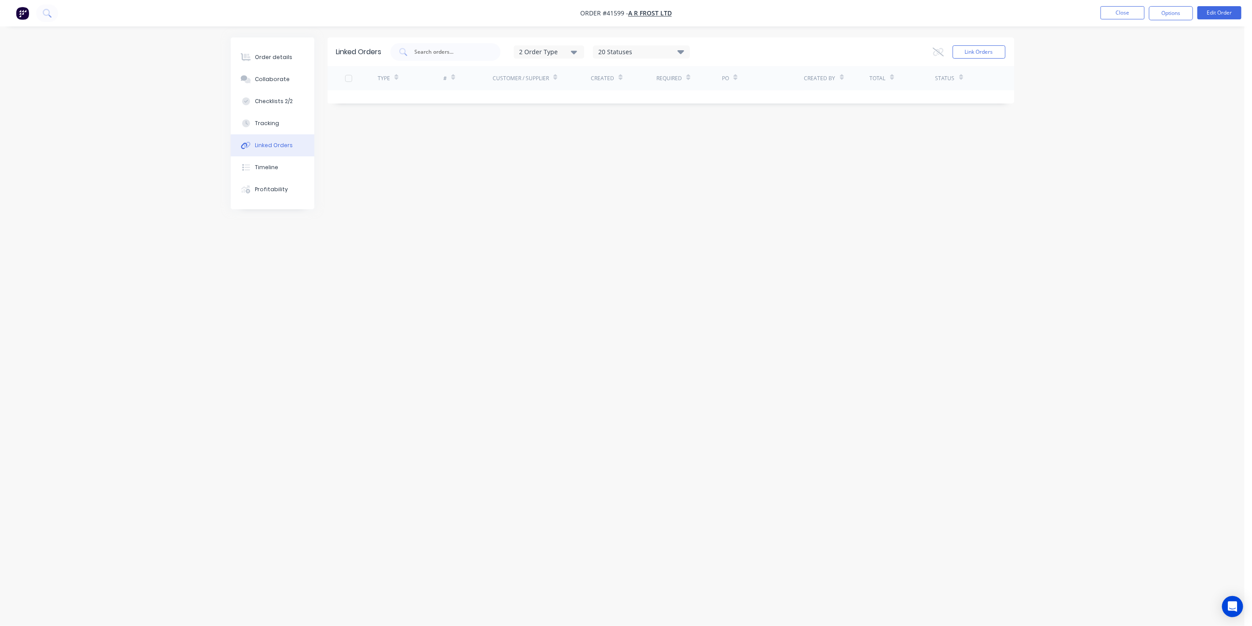
click at [393, 148] on div "Linked Orders 2 Order Type 20 Statuses Sales Order Status All Archived Draft Qu…" at bounding box center [623, 295] width 784 height 517
click at [279, 188] on div "Profitability" at bounding box center [271, 189] width 33 height 8
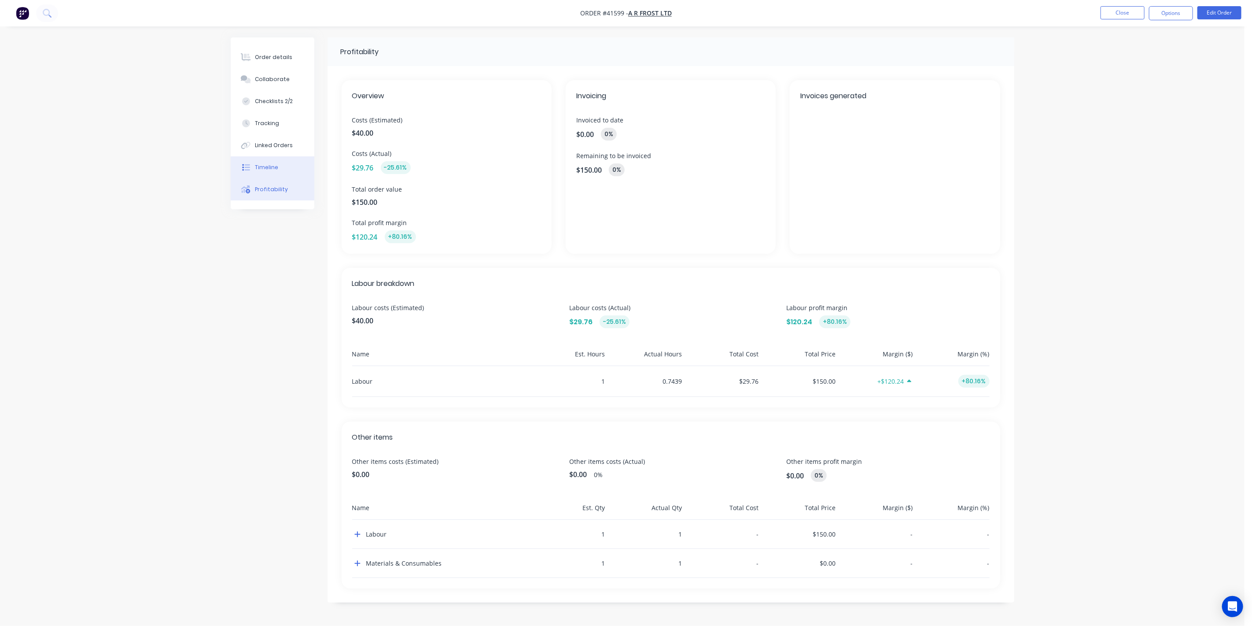
click at [288, 167] on button "Timeline" at bounding box center [273, 167] width 84 height 22
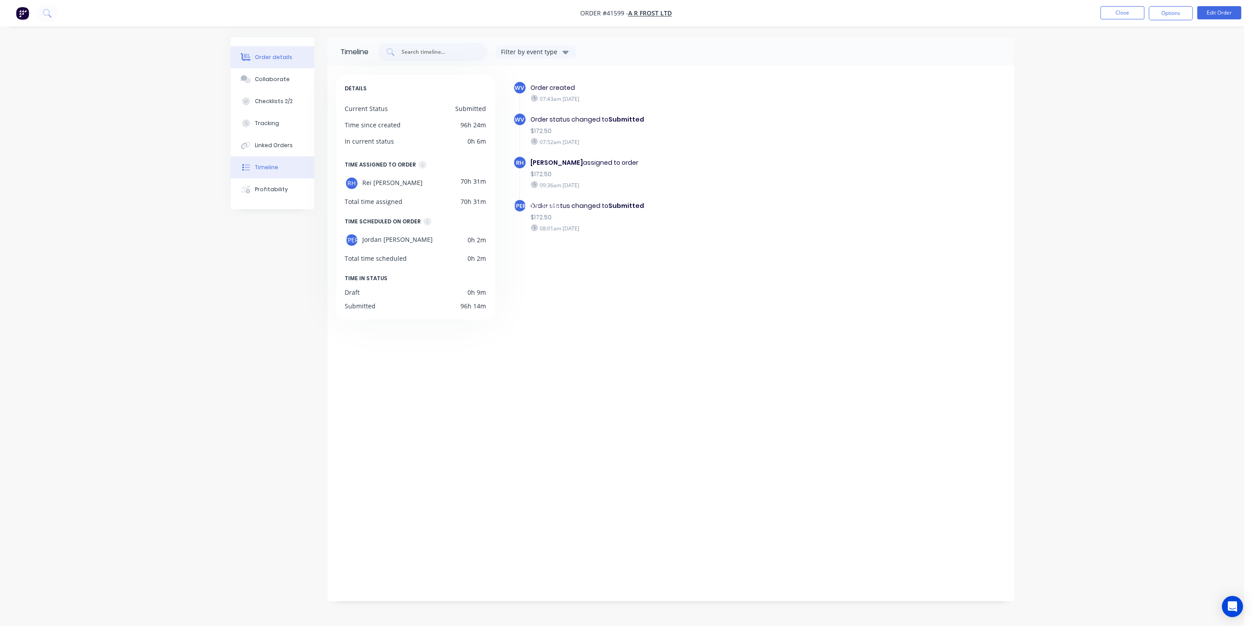
click at [276, 59] on div "Order details" at bounding box center [273, 57] width 37 height 8
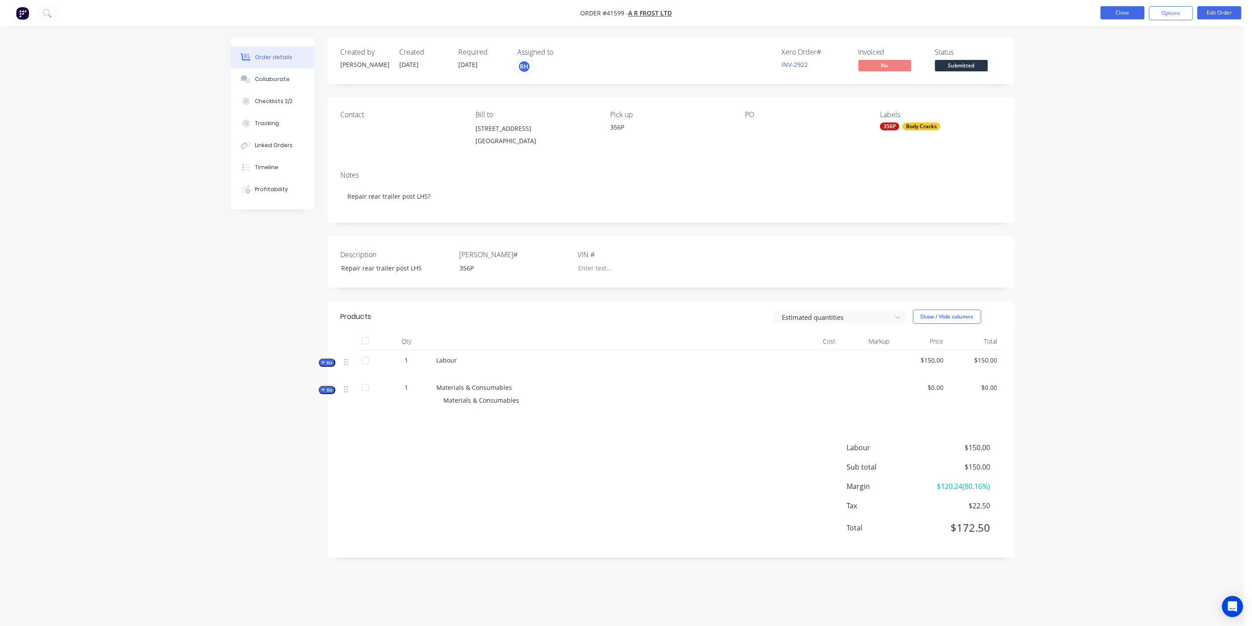
click at [1126, 14] on button "Close" at bounding box center [1123, 12] width 44 height 13
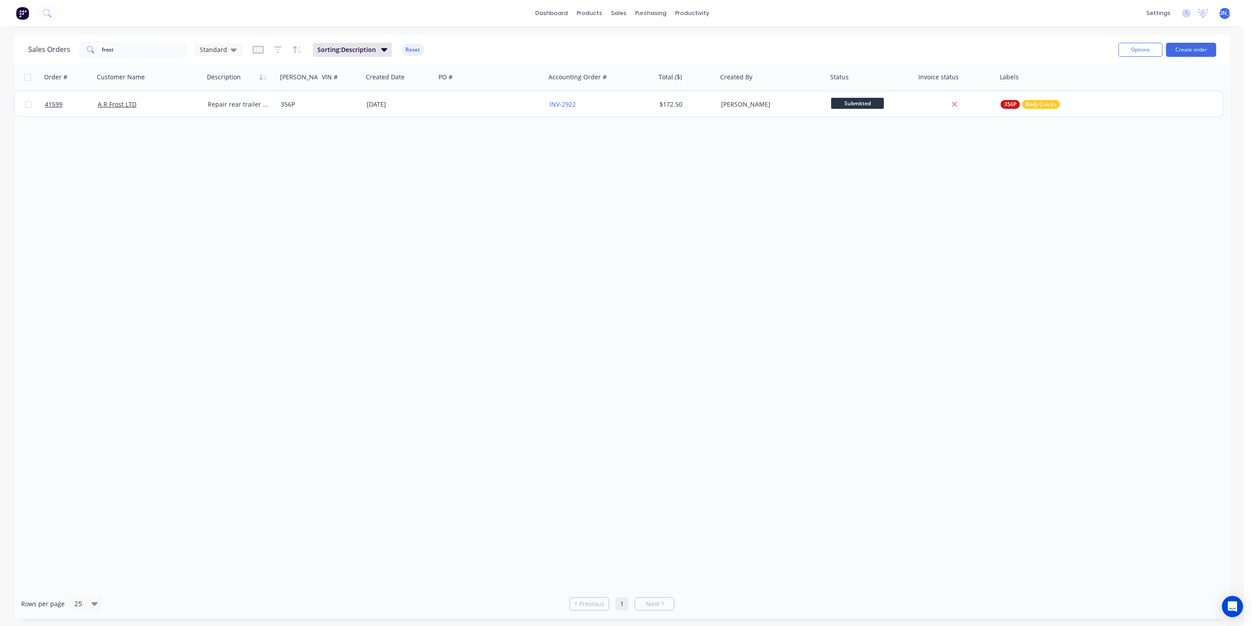
click at [476, 264] on div "Order # Customer Name Description [PERSON_NAME]# VIN # Created Date PO # Accoun…" at bounding box center [622, 326] width 1217 height 525
click at [591, 15] on div "products" at bounding box center [590, 13] width 34 height 13
drag, startPoint x: 124, startPoint y: 49, endPoint x: 66, endPoint y: 42, distance: 59.0
click at [66, 42] on div "Sales Orders frost Standard" at bounding box center [135, 50] width 214 height 18
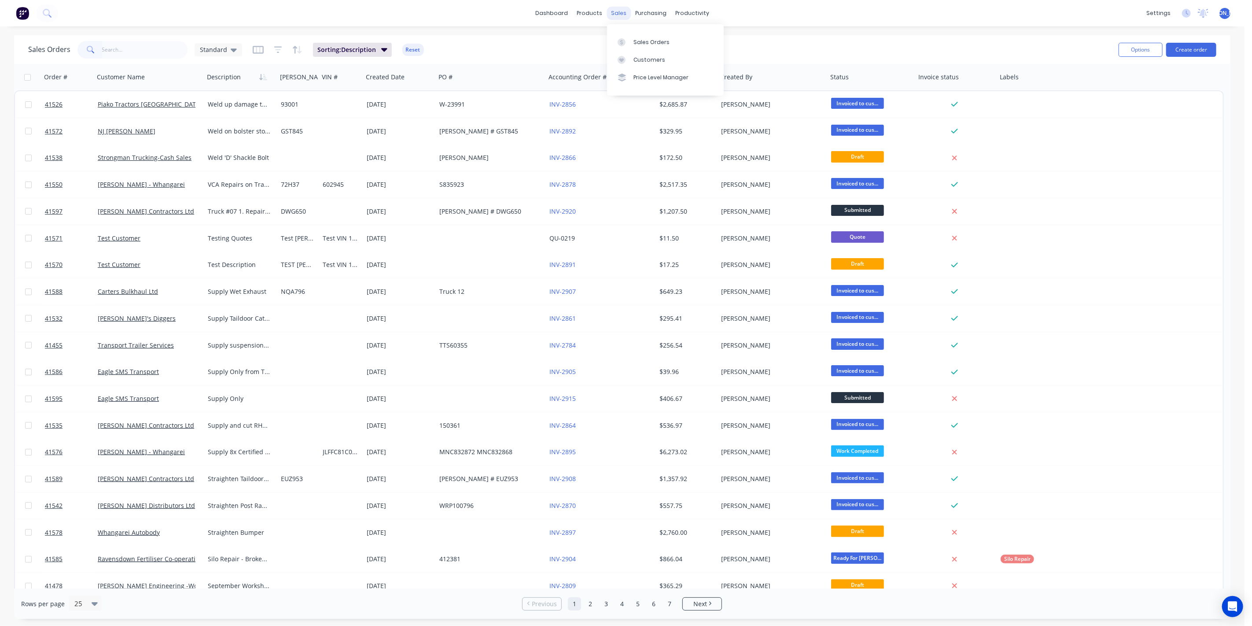
click at [617, 14] on div "sales" at bounding box center [619, 13] width 24 height 13
click at [689, 11] on div "productivity" at bounding box center [692, 13] width 43 height 13
click at [726, 41] on link "Workflow" at bounding box center [727, 42] width 117 height 18
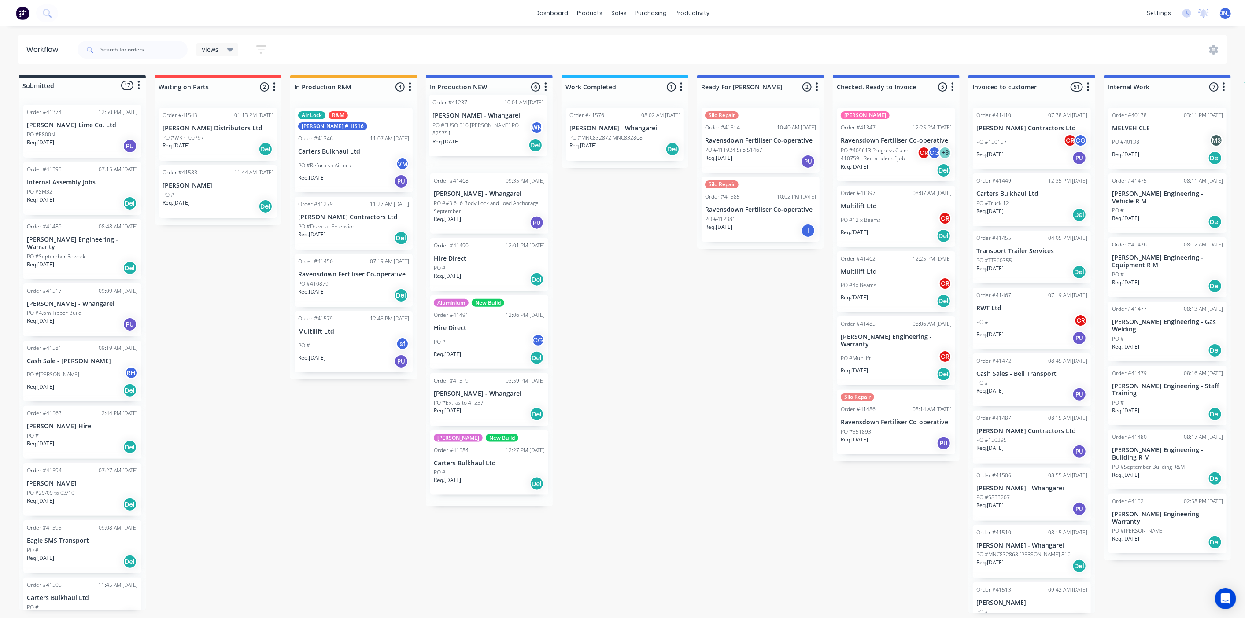
drag, startPoint x: 492, startPoint y: 140, endPoint x: 491, endPoint y: 130, distance: 10.2
click at [491, 130] on div "Order #41237 10:01 AM [DATE] [PERSON_NAME] - Whangarei PO #FUSO 510 [PERSON_NAM…" at bounding box center [489, 304] width 127 height 406
drag, startPoint x: 480, startPoint y: 136, endPoint x: 485, endPoint y: 126, distance: 10.9
click at [485, 126] on div "Order #41237 10:01 AM [DATE] [PERSON_NAME] - Whangarei PO #FUSO 510 [PERSON_NAM…" at bounding box center [489, 304] width 127 height 406
click at [623, 227] on div "Submitted 17 Status colour #273444 hex #273444 Save Cancel Summaries Total orde…" at bounding box center [727, 344] width 1469 height 539
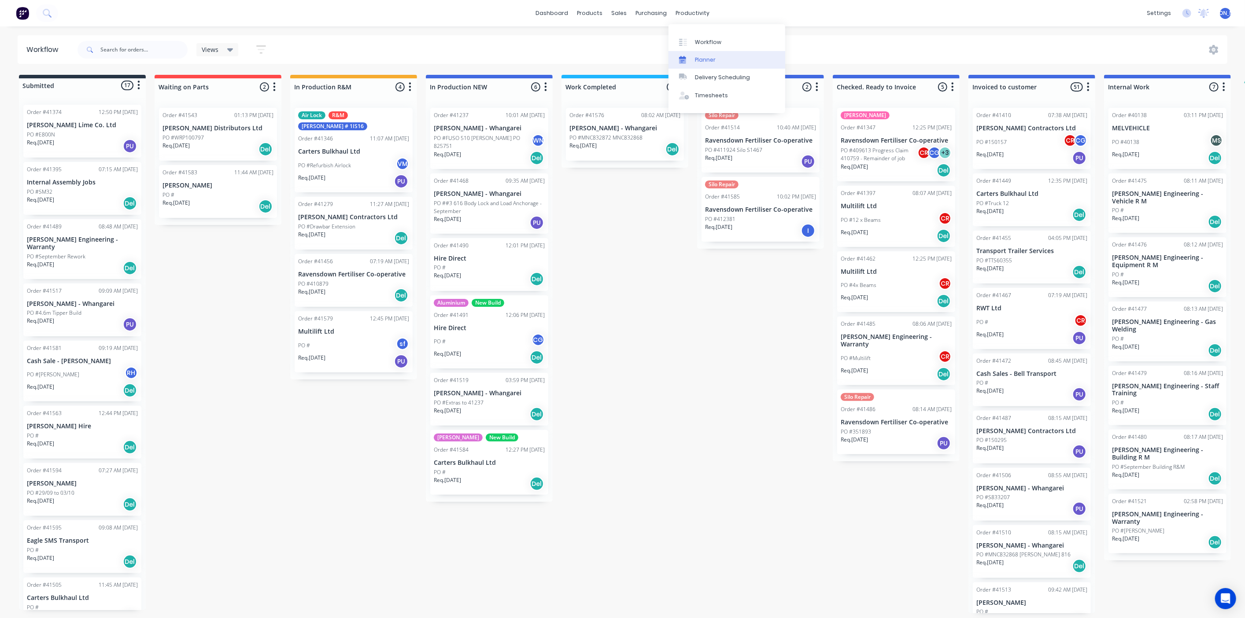
click at [706, 54] on link "Planner" at bounding box center [727, 60] width 117 height 18
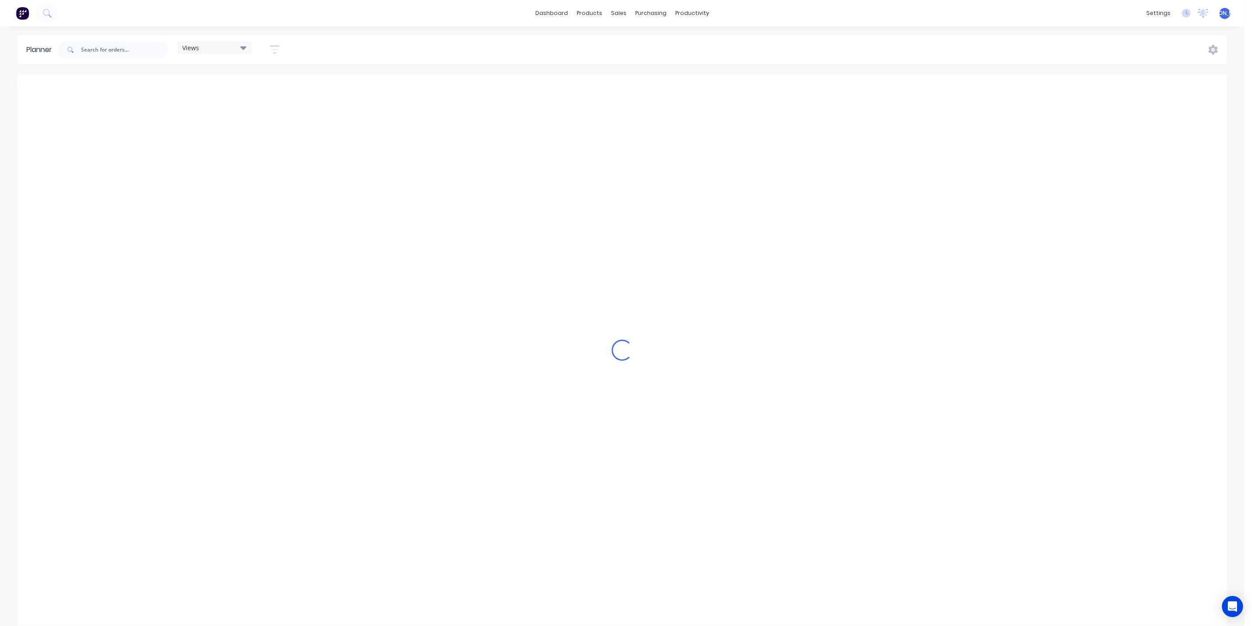
scroll to position [0, 141]
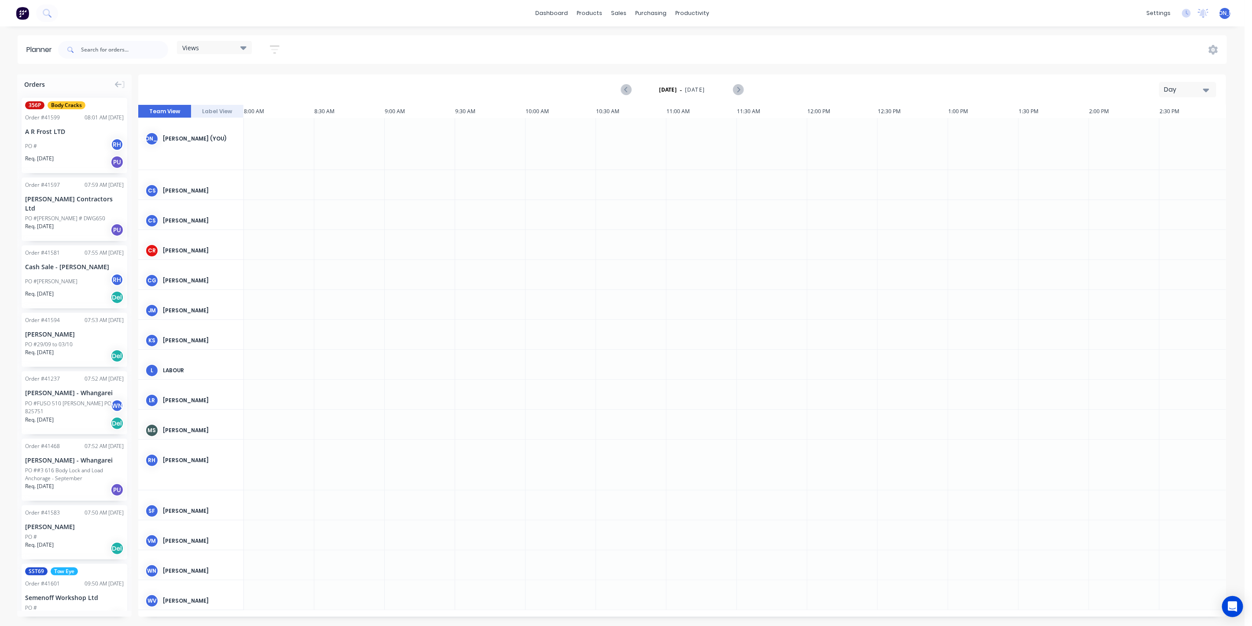
click at [224, 51] on div "Views" at bounding box center [214, 48] width 64 height 8
click at [227, 127] on button "Work Planner 1" at bounding box center [231, 131] width 94 height 10
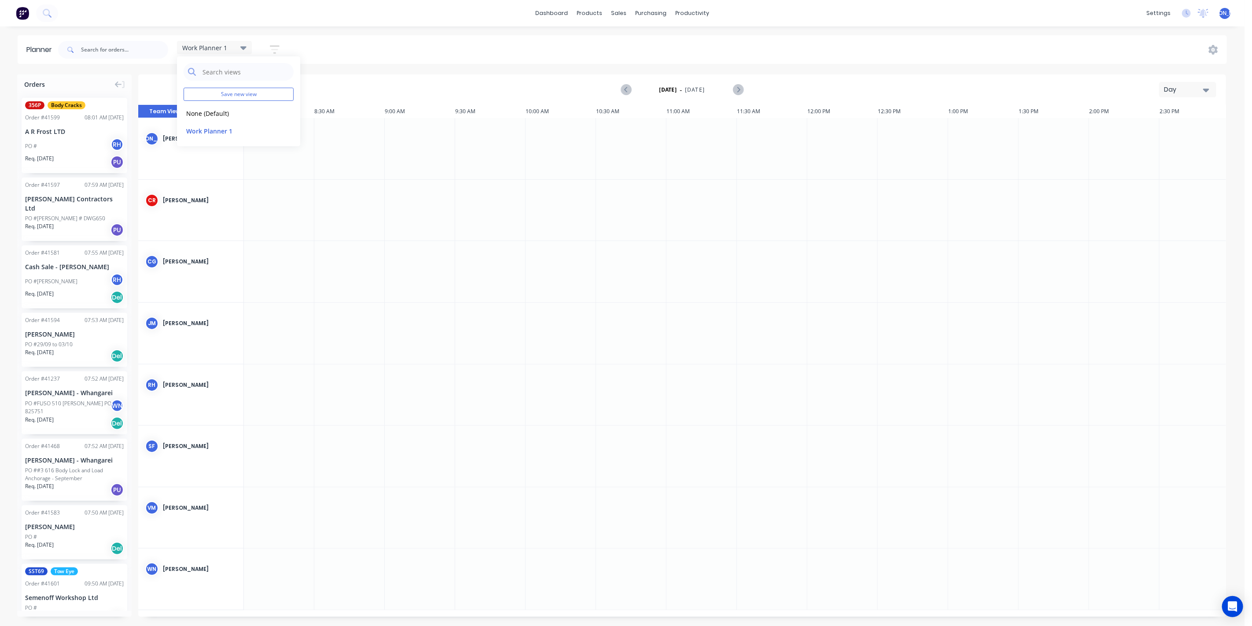
click at [455, 56] on div "Work Planner 1 Save new view None (Default) edit Work Planner 1 edit Show/Hide …" at bounding box center [641, 50] width 1171 height 26
click at [1203, 87] on div "Day" at bounding box center [1184, 89] width 41 height 9
click at [1172, 131] on div "Week" at bounding box center [1172, 131] width 87 height 18
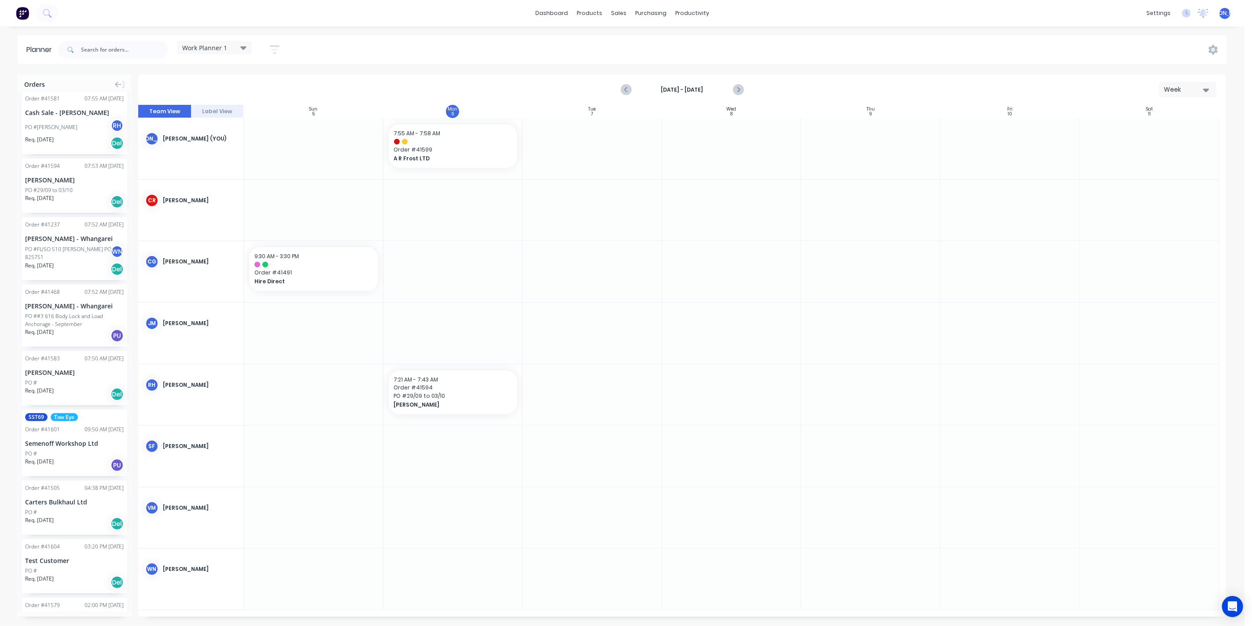
scroll to position [0, 0]
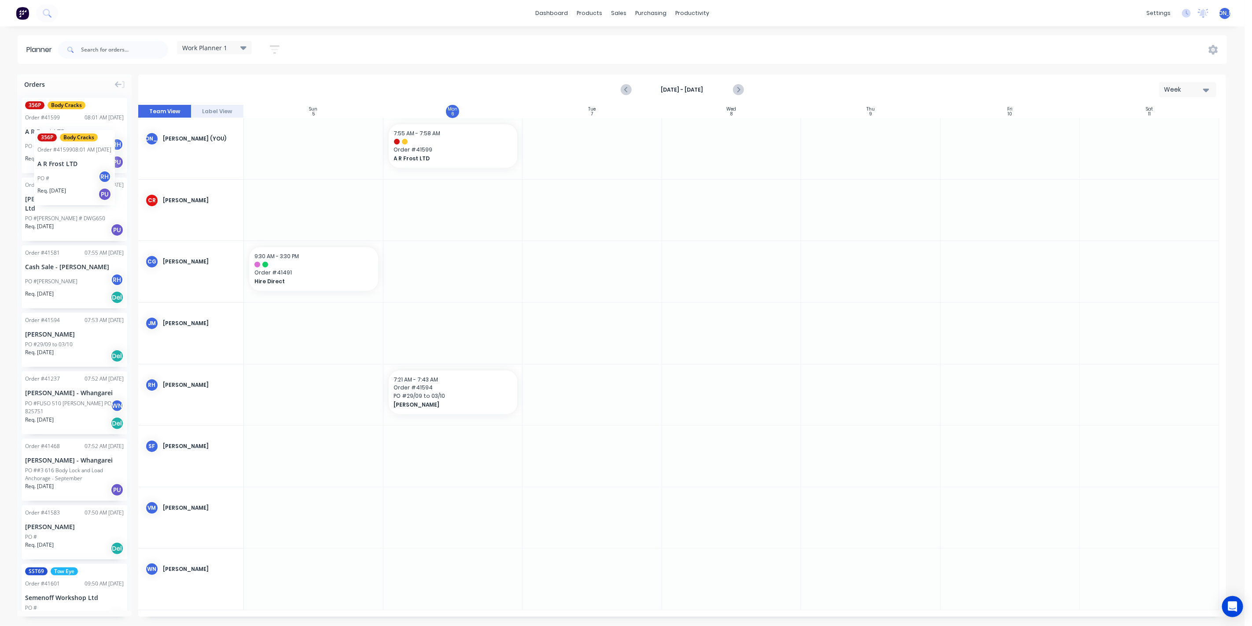
drag, startPoint x: 59, startPoint y: 126, endPoint x: 35, endPoint y: 123, distance: 24.0
drag, startPoint x: 59, startPoint y: 132, endPoint x: 478, endPoint y: 212, distance: 426.3
drag, startPoint x: 521, startPoint y: 206, endPoint x: 889, endPoint y: 218, distance: 368.8
drag, startPoint x: 937, startPoint y: 205, endPoint x: 475, endPoint y: 209, distance: 462.0
click at [1194, 89] on div "Week" at bounding box center [1184, 89] width 41 height 9
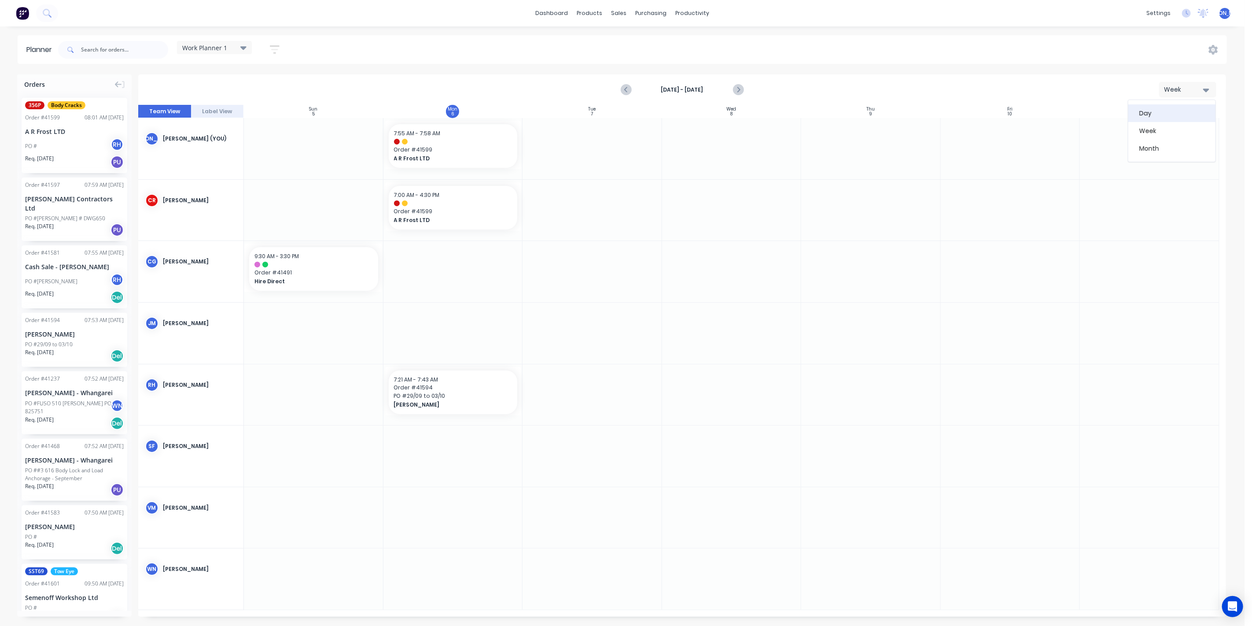
click at [1168, 115] on div "Day" at bounding box center [1172, 113] width 87 height 18
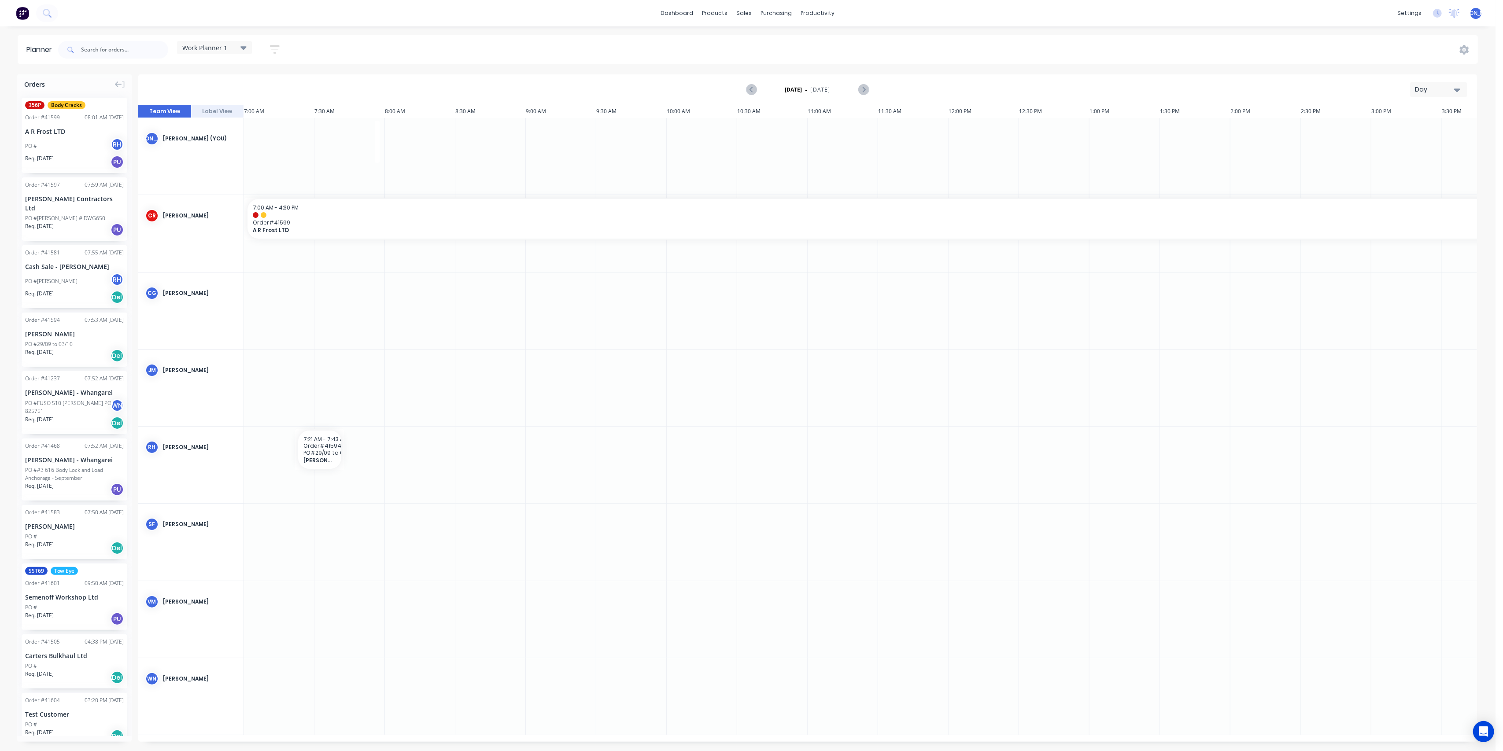
drag, startPoint x: 231, startPoint y: 213, endPoint x: 292, endPoint y: 240, distance: 66.7
click at [249, 224] on div "[PERSON_NAME] [PERSON_NAME] (You) [PERSON_NAME] [PERSON_NAME] [PERSON_NAME] [PE…" at bounding box center [860, 426] width 1444 height 617
click at [279, 220] on span "Order # 41599" at bounding box center [913, 222] width 1321 height 7
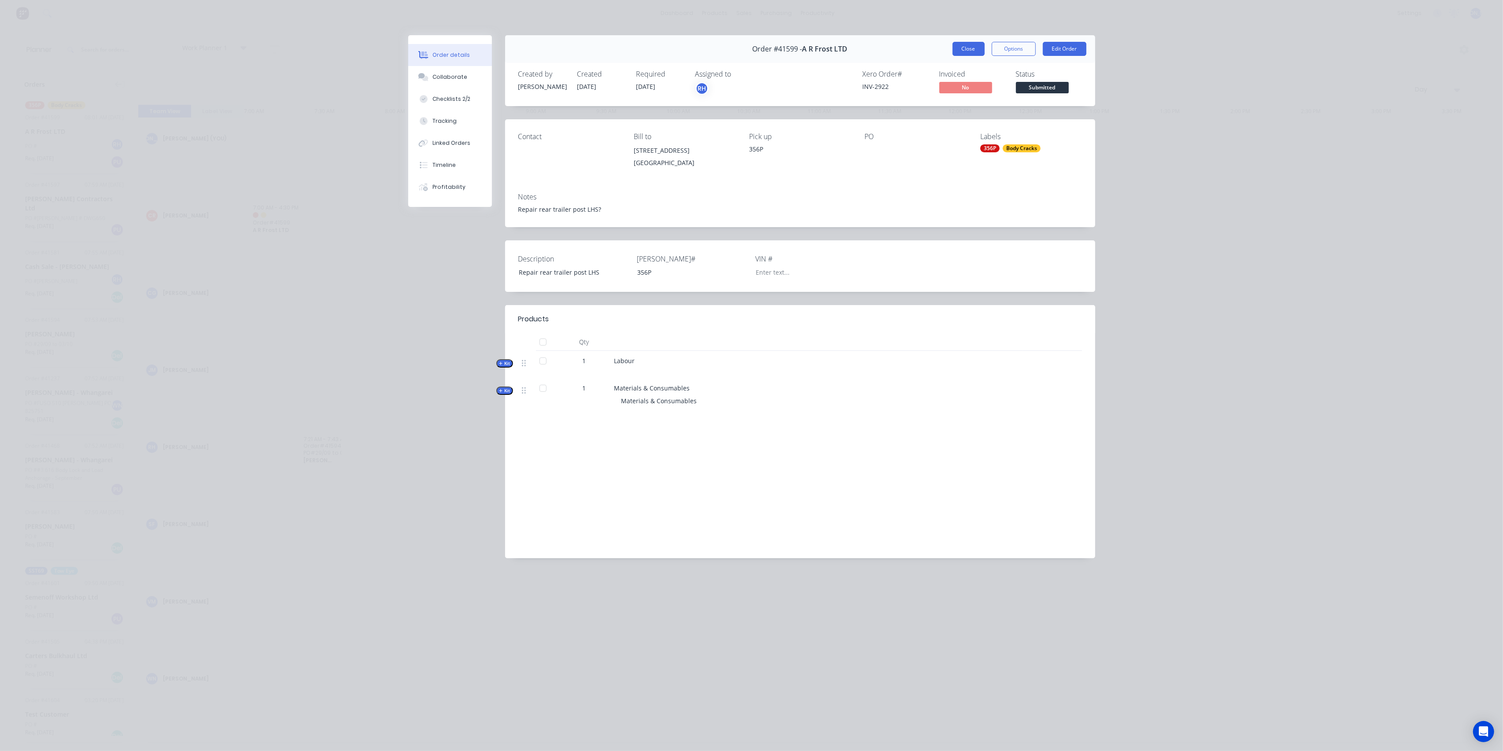
click at [965, 42] on button "Close" at bounding box center [969, 49] width 32 height 14
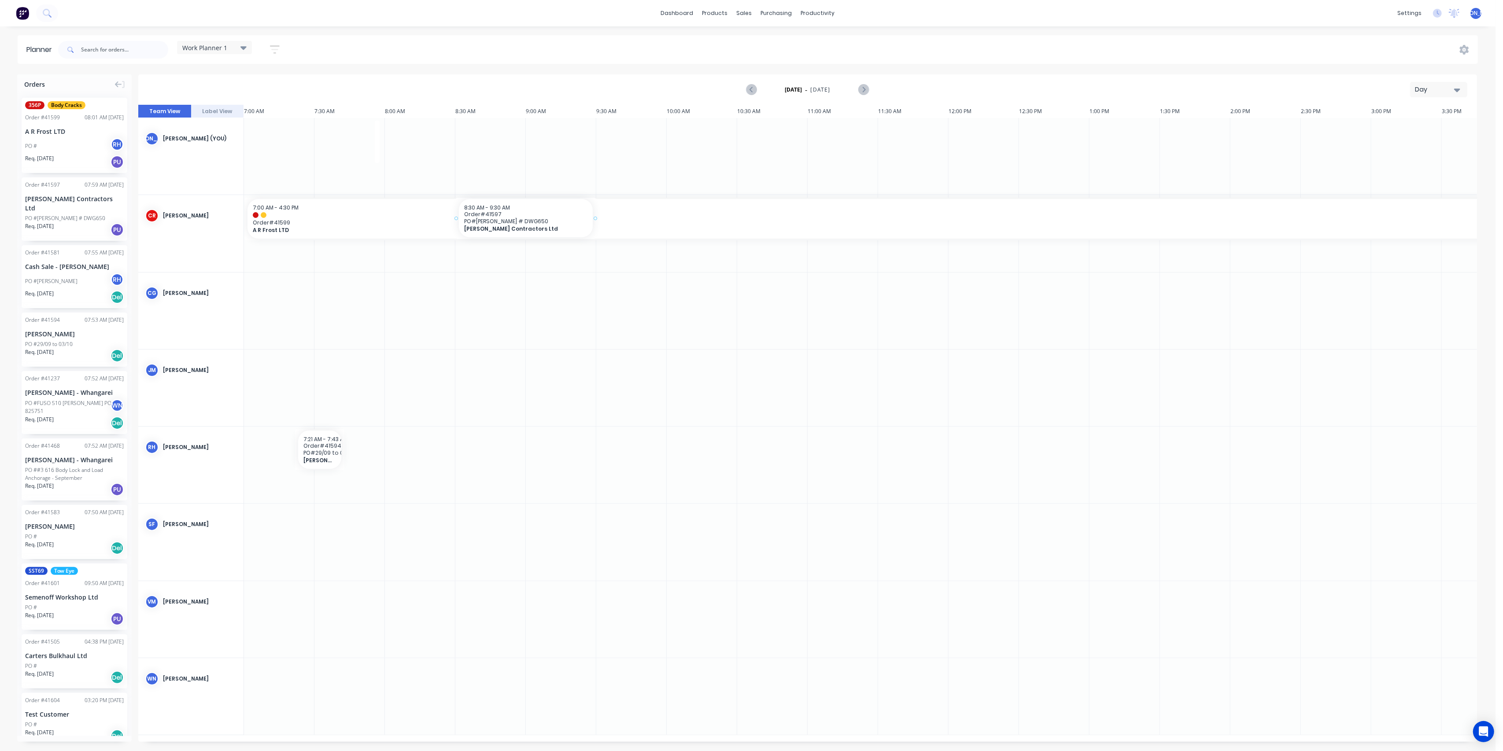
drag, startPoint x: 45, startPoint y: 199, endPoint x: 501, endPoint y: 245, distance: 458.6
drag, startPoint x: 611, startPoint y: 260, endPoint x: 868, endPoint y: 259, distance: 256.3
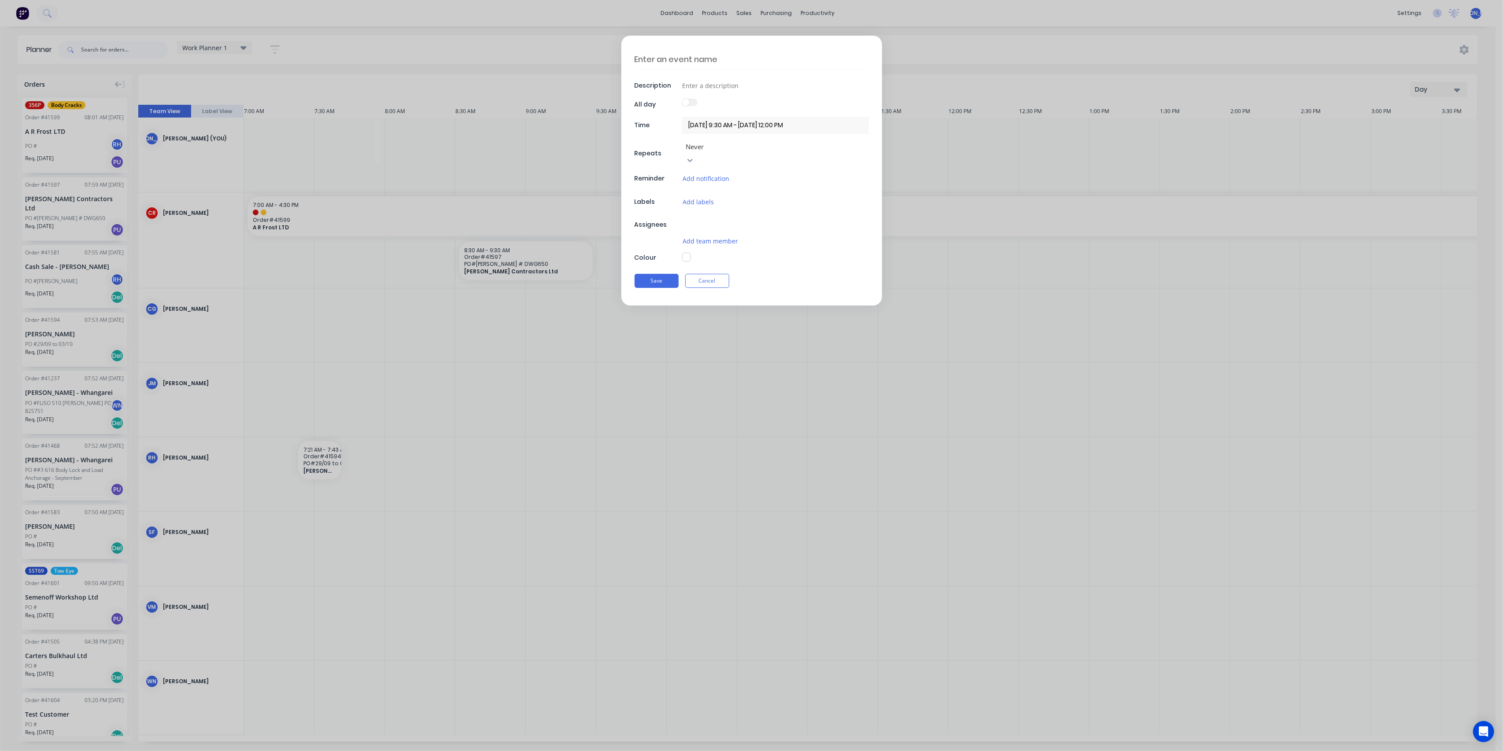
type textarea "x"
click at [714, 278] on button "Cancel" at bounding box center [707, 285] width 44 height 14
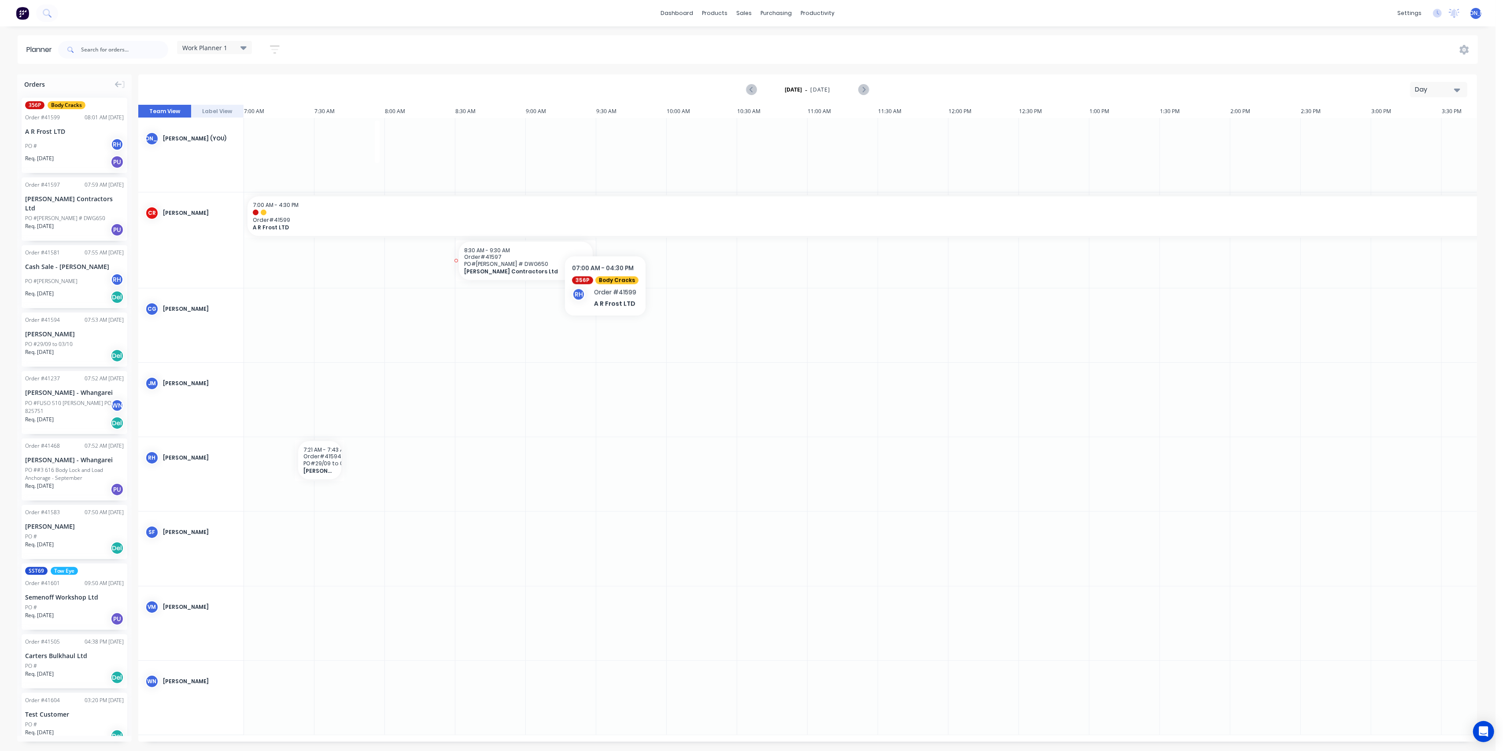
click at [559, 270] on span "[PERSON_NAME] Contractors Ltd" at bounding box center [519, 271] width 111 height 7
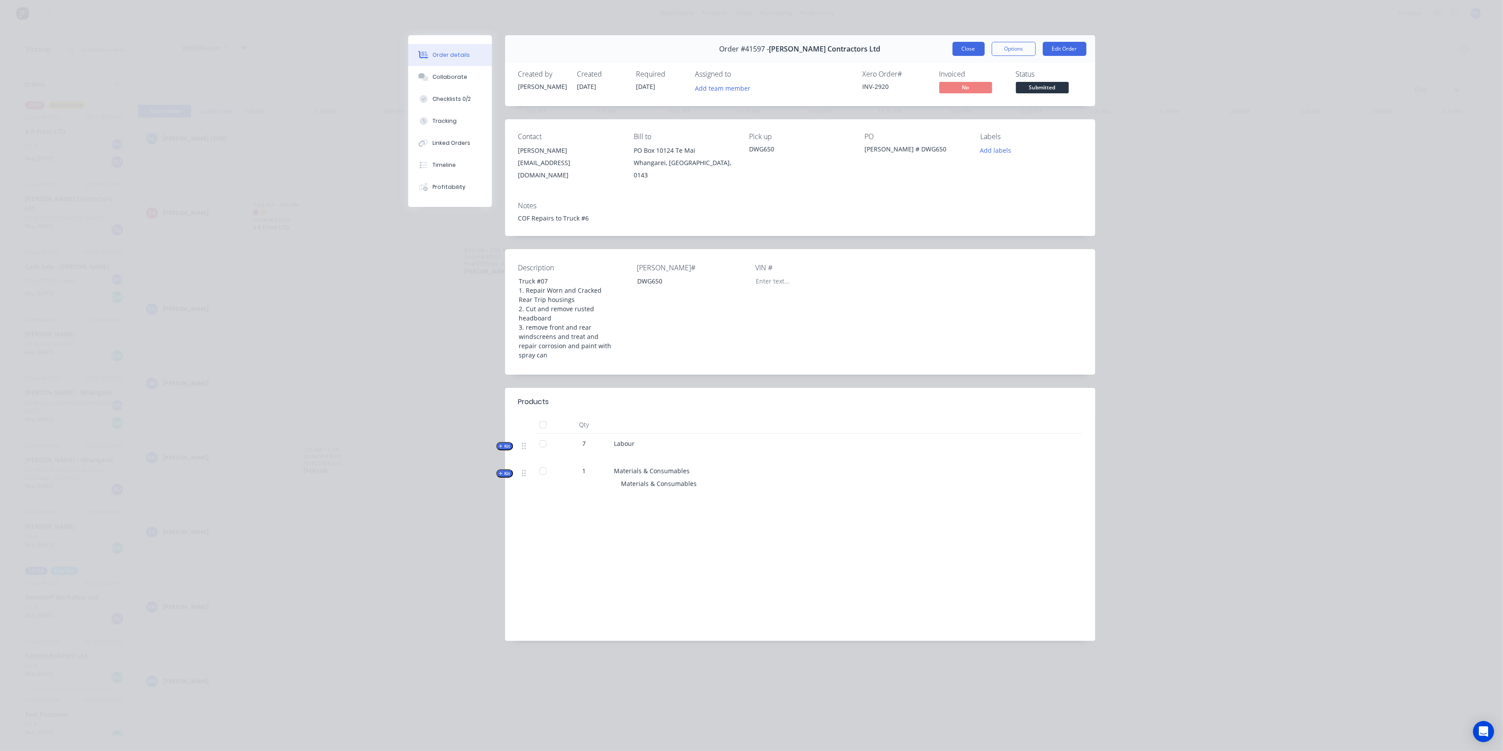
click at [974, 48] on button "Close" at bounding box center [969, 49] width 32 height 14
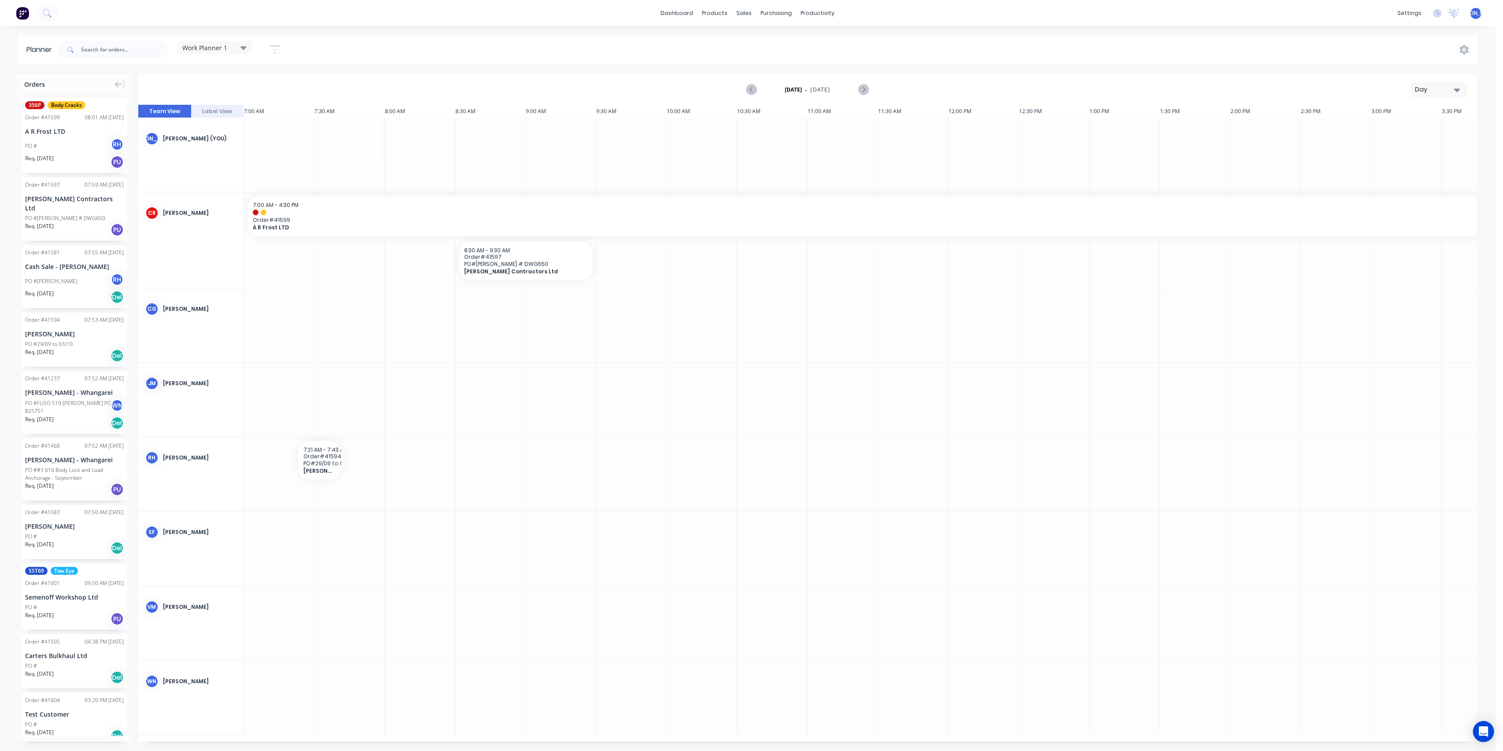
drag, startPoint x: 541, startPoint y: 256, endPoint x: 72, endPoint y: 197, distance: 472.8
click at [581, 325] on div "Delete timeslot" at bounding box center [597, 327] width 94 height 18
drag, startPoint x: 246, startPoint y: 218, endPoint x: 406, endPoint y: 218, distance: 160.3
click at [1252, 88] on button "Day" at bounding box center [1438, 89] width 57 height 15
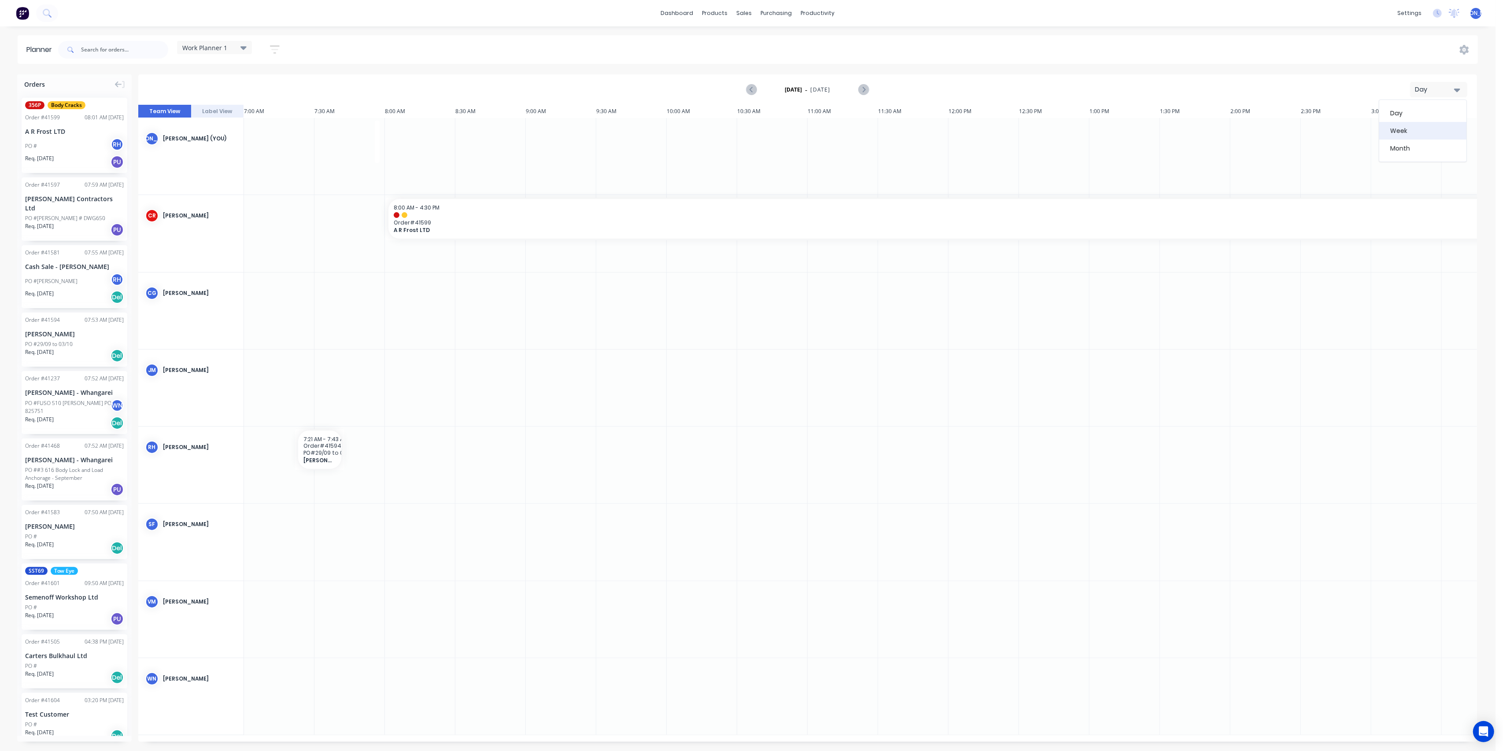
click at [1252, 137] on div "Week" at bounding box center [1422, 131] width 87 height 18
click at [785, 41] on div "Sales Orders" at bounding box center [777, 42] width 36 height 8
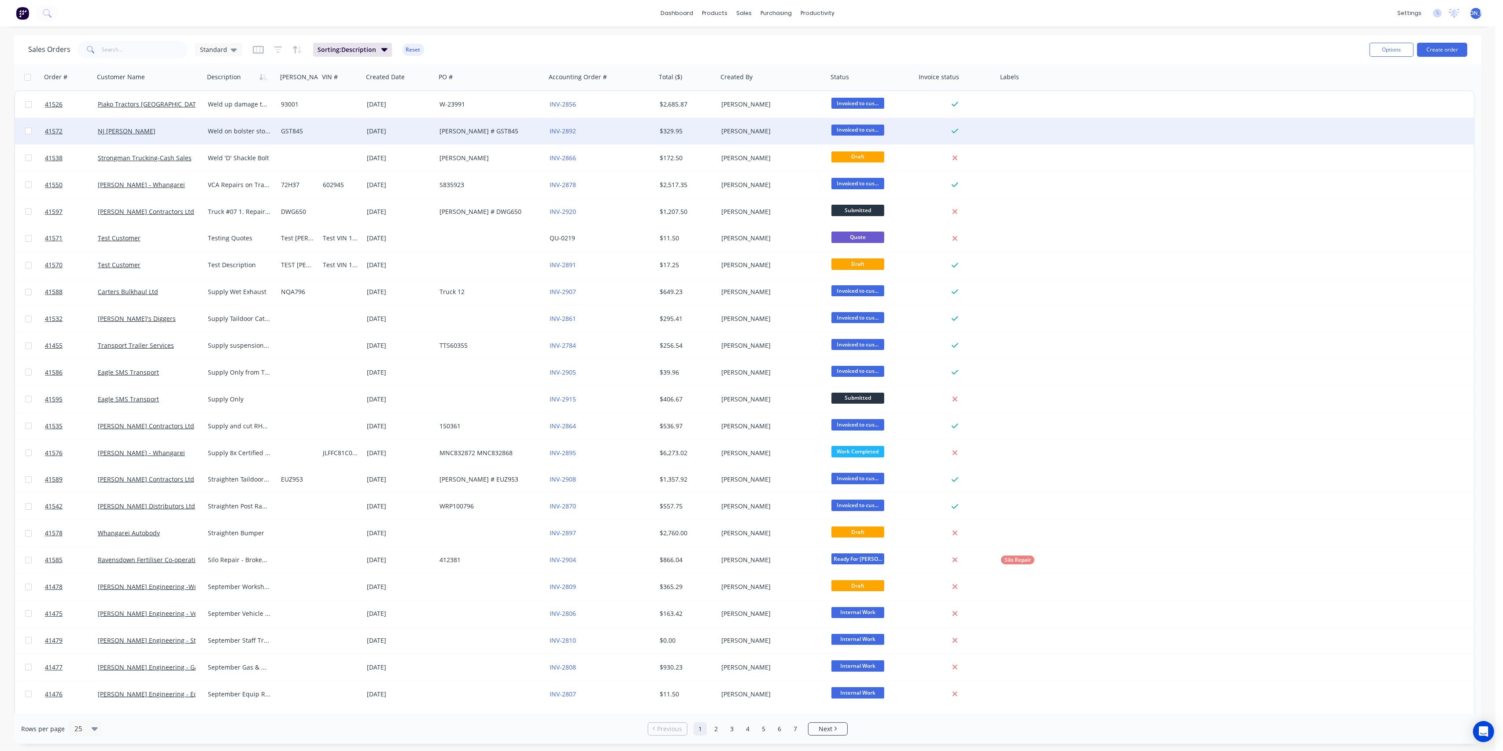
click at [168, 124] on div "NJ [PERSON_NAME]" at bounding box center [149, 131] width 110 height 26
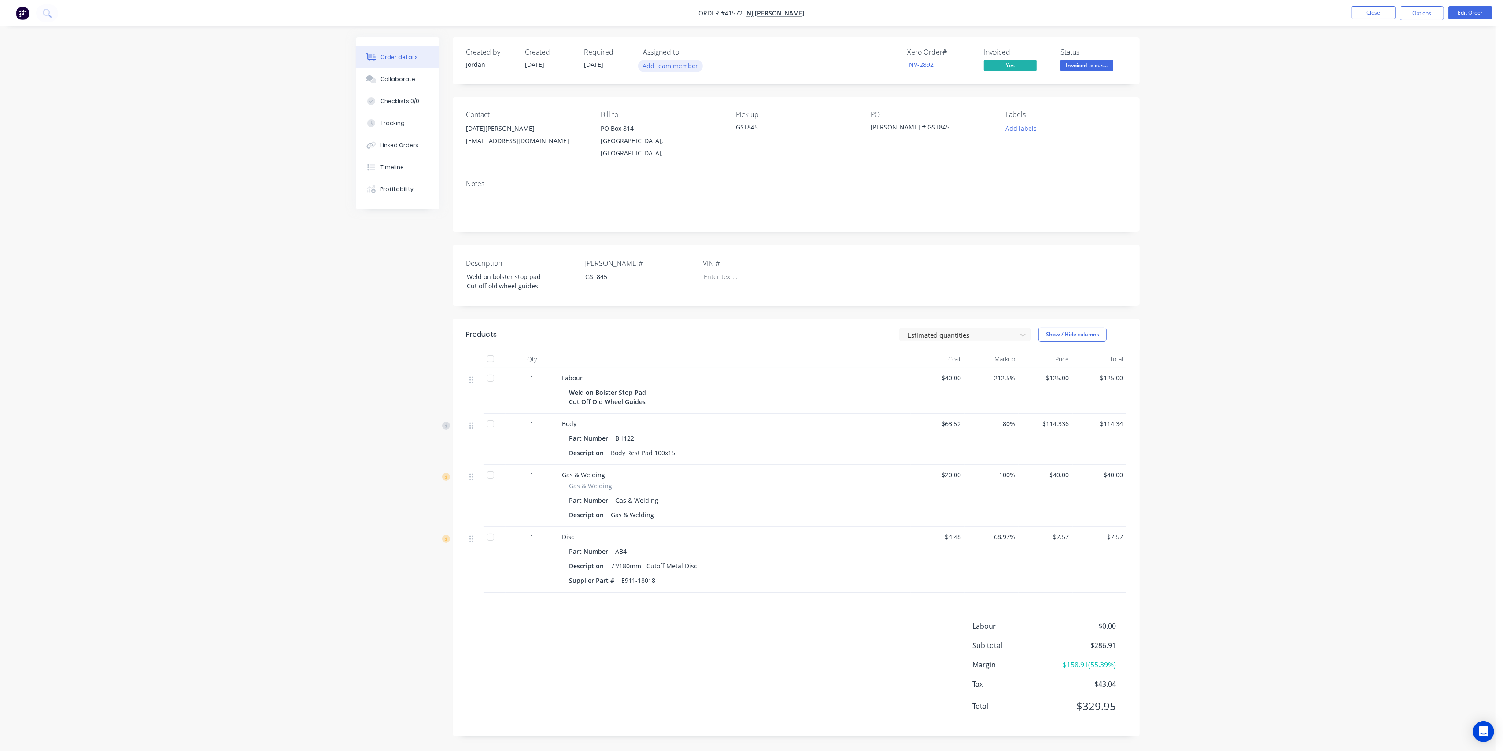
click at [687, 65] on button "Add team member" at bounding box center [670, 66] width 65 height 12
click at [661, 115] on div at bounding box center [658, 116] width 18 height 18
click at [657, 116] on div at bounding box center [658, 116] width 18 height 18
click at [800, 55] on div "Xero Order # INV-2892 Invoiced Yes Status Invoiced to cus..." at bounding box center [928, 61] width 395 height 26
click at [1252, 102] on div "Order details Collaborate Checklists 0/0 Tracking Linked Orders Timeline Profit…" at bounding box center [748, 375] width 1496 height 751
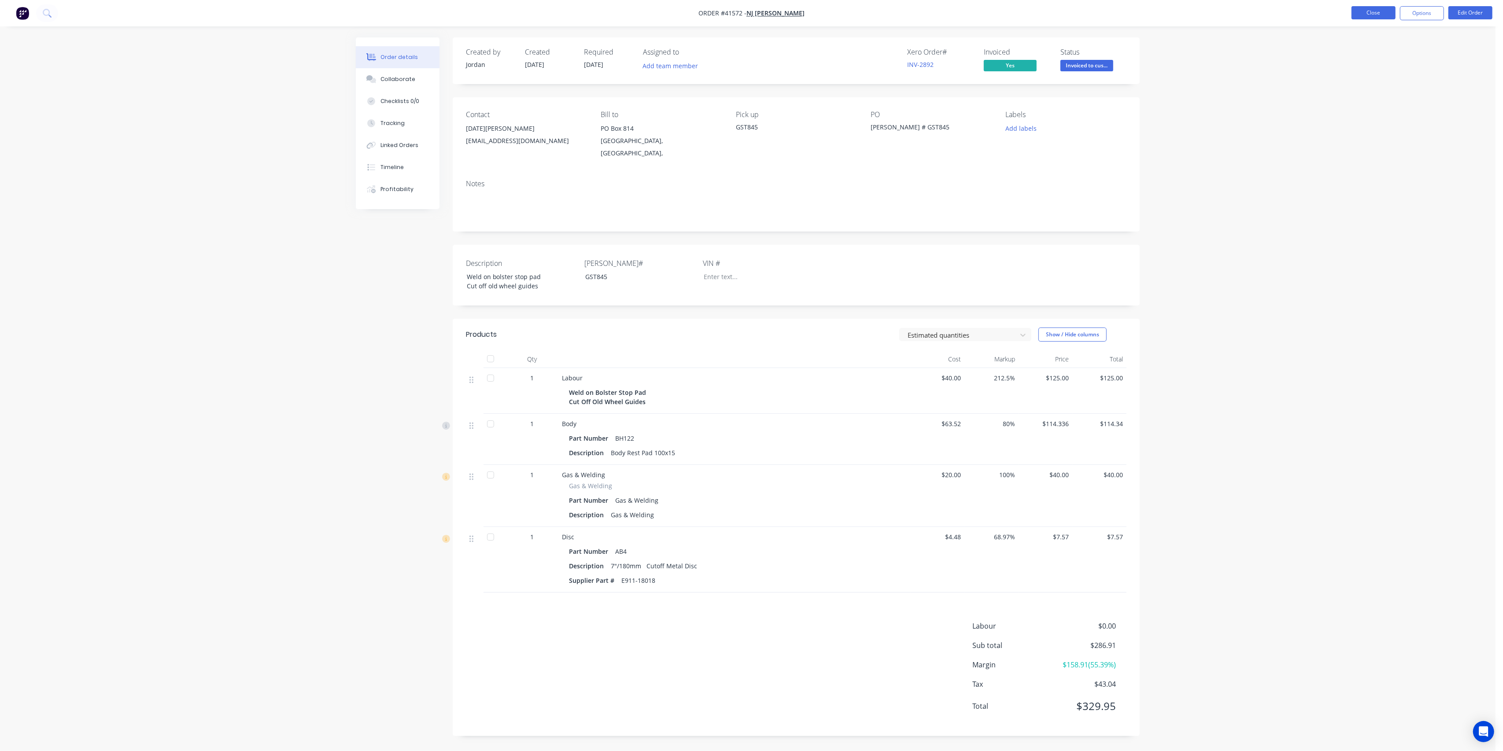
click at [1252, 15] on button "Close" at bounding box center [1374, 12] width 44 height 13
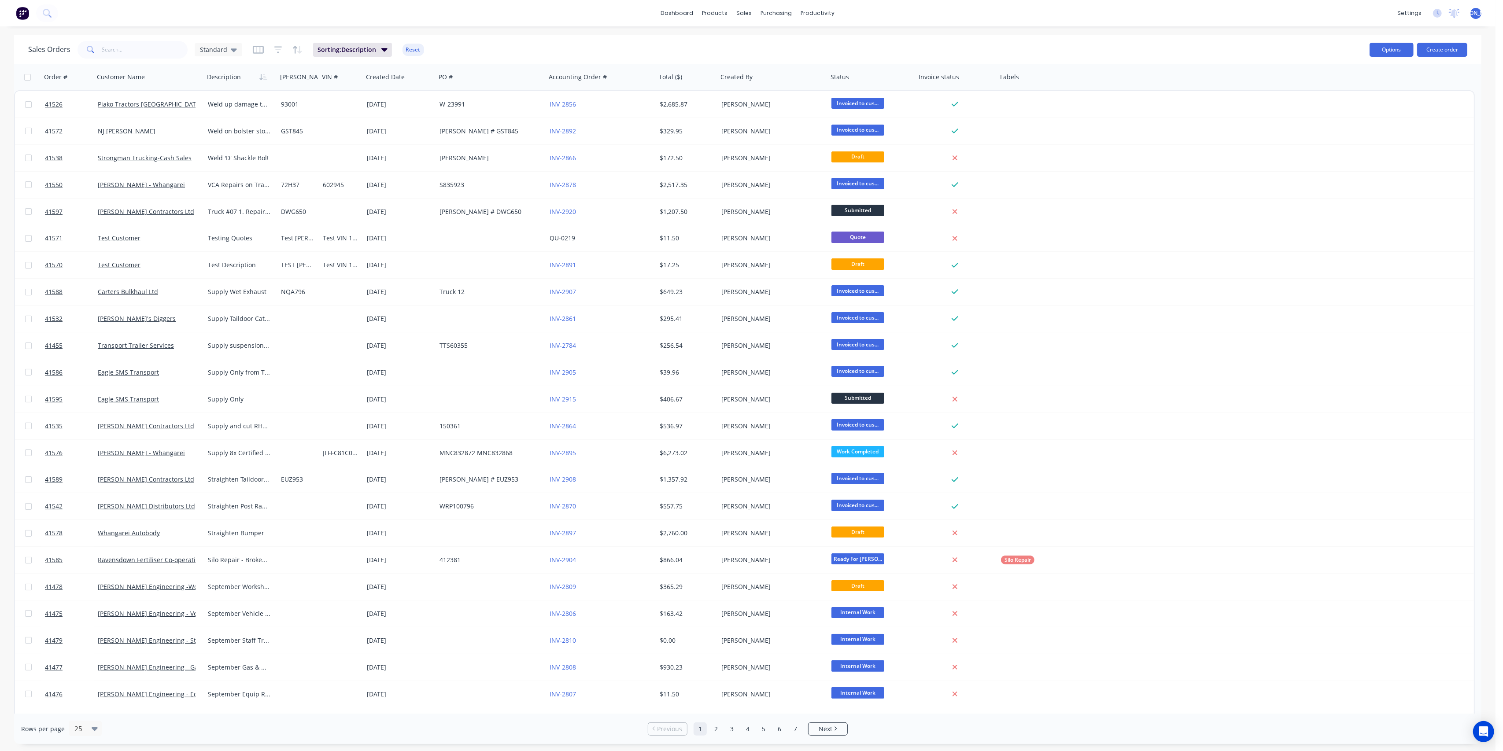
click at [1252, 45] on button "Options" at bounding box center [1392, 50] width 44 height 14
click at [926, 13] on div "dashboard products sales purchasing productivity dashboard products Product Cat…" at bounding box center [748, 13] width 1496 height 26
